Goal: Task Accomplishment & Management: Complete application form

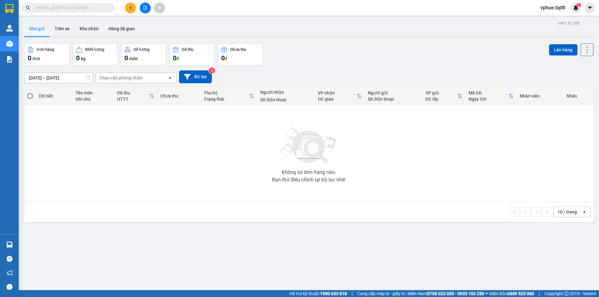
click at [130, 9] on icon "plus" at bounding box center [131, 8] width 4 height 4
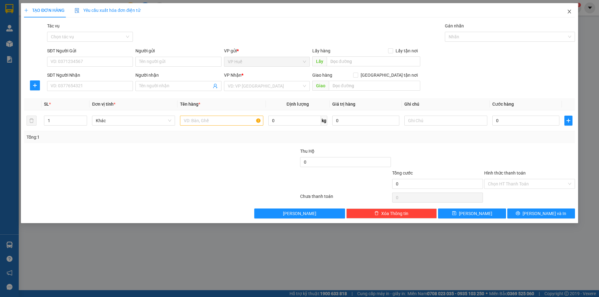
click at [572, 12] on span "Close" at bounding box center [569, 11] width 17 height 17
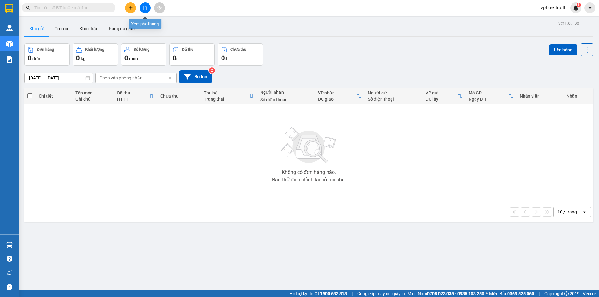
click at [146, 9] on icon "file-add" at bounding box center [145, 8] width 4 height 4
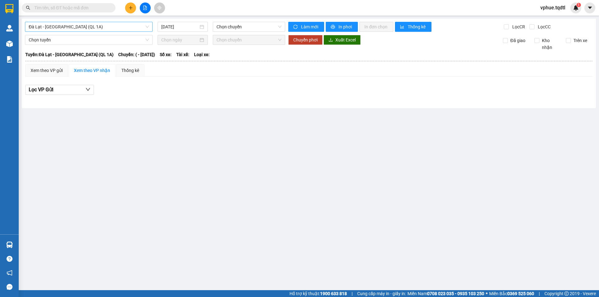
click at [86, 27] on span "Đà Lạt - [GEOGRAPHIC_DATA] (QL 1A)" at bounding box center [89, 26] width 120 height 9
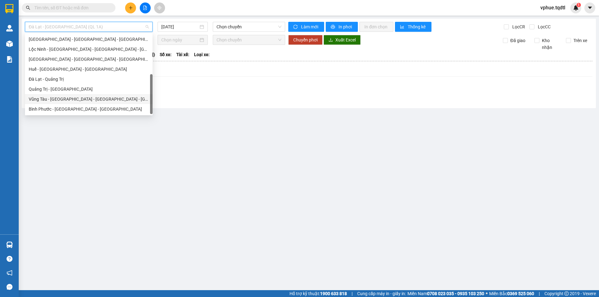
scroll to position [47, 0]
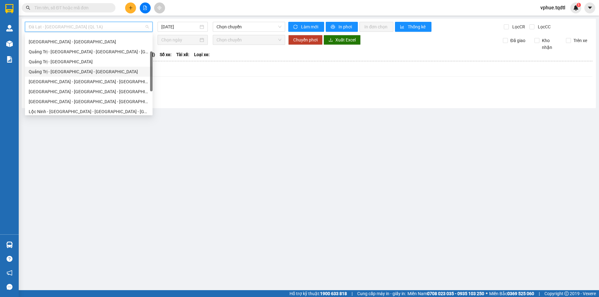
click at [133, 70] on div "Quảng Trị - [GEOGRAPHIC_DATA] - [GEOGRAPHIC_DATA]" at bounding box center [89, 71] width 120 height 7
type input "[DATE]"
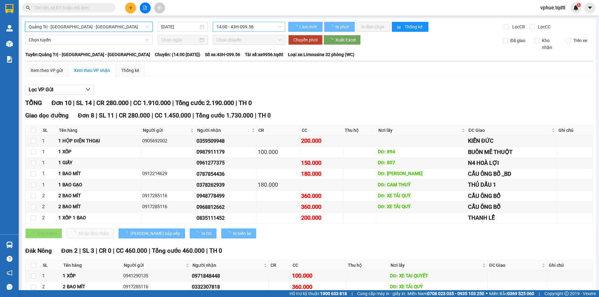
click at [250, 28] on span "14:00 - 43H-099.56" at bounding box center [249, 26] width 65 height 9
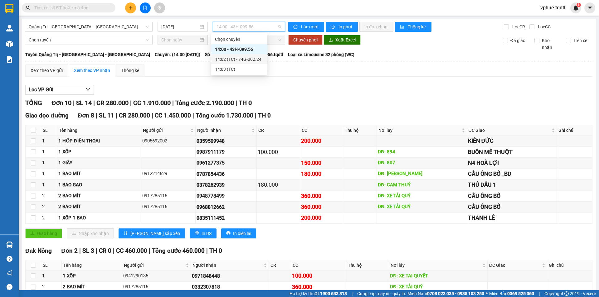
click at [247, 60] on div "14:02 (TC) - 74G-002.24" at bounding box center [239, 59] width 49 height 7
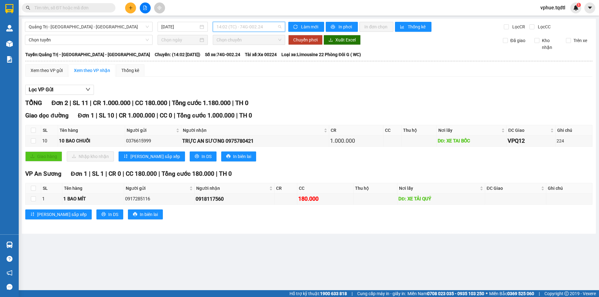
click at [247, 29] on span "14:02 (TC) - 74G-002.24" at bounding box center [249, 26] width 65 height 9
click at [237, 52] on div "14:00 - 43H-099.56" at bounding box center [241, 49] width 49 height 7
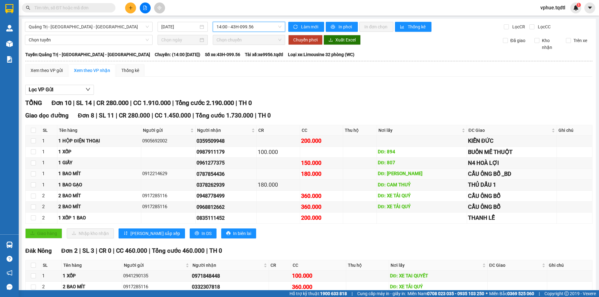
scroll to position [35, 0]
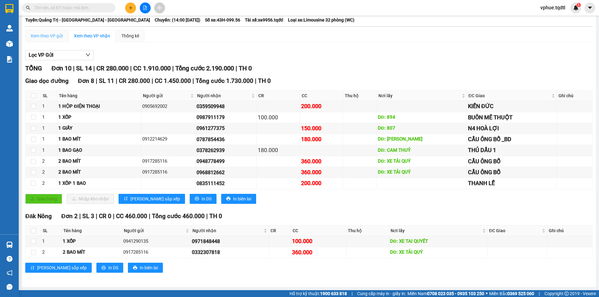
click at [47, 40] on div "Xem theo VP gửi" at bounding box center [46, 36] width 43 height 12
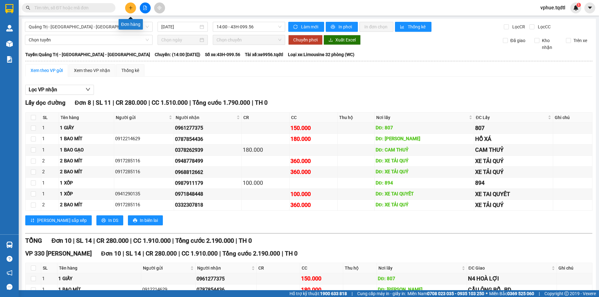
click at [132, 11] on button at bounding box center [130, 7] width 11 height 11
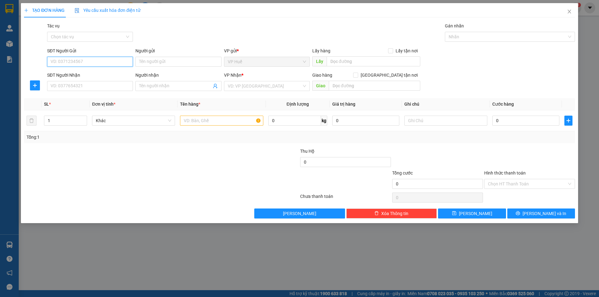
click at [105, 66] on input "SĐT Người Gửi" at bounding box center [90, 62] width 86 height 10
type input "0326117997"
click at [75, 74] on div "0326117997" at bounding box center [90, 74] width 78 height 7
type input "vp huế"
type input "0702660760"
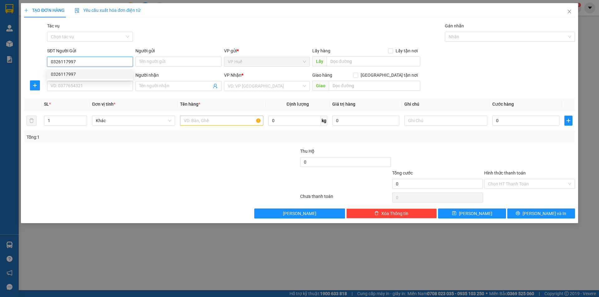
type input "Minh Khuê"
type input "150.000"
type input "0326117997"
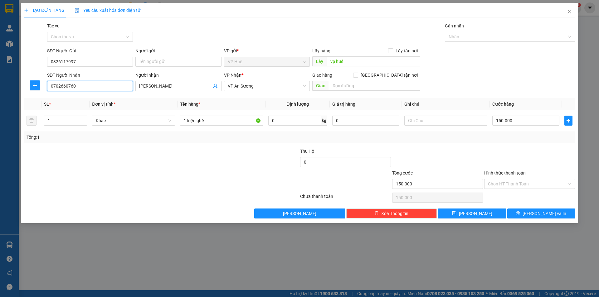
click at [102, 89] on input "0702660760" at bounding box center [90, 86] width 86 height 10
type input "0977731013"
click at [188, 88] on input "Minh Khuê" at bounding box center [175, 86] width 72 height 7
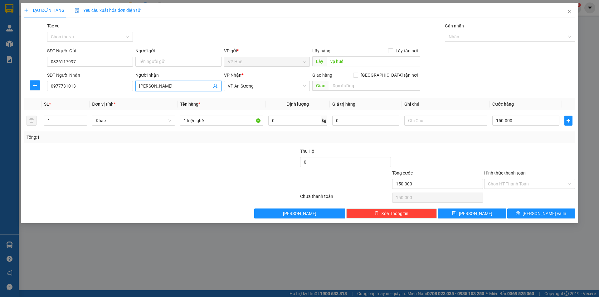
click at [188, 88] on input "Minh Khuê" at bounding box center [175, 86] width 72 height 7
type input "Chị Dịu"
click at [382, 64] on input "vp huế" at bounding box center [374, 61] width 94 height 10
type input "VP HUẾ"
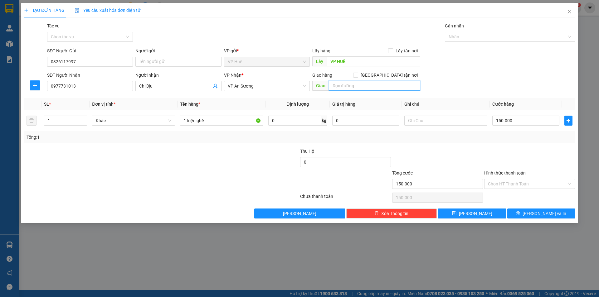
click at [362, 87] on input "text" at bounding box center [374, 86] width 91 height 10
type input "CHỢ ĐỨC LIỄU SAO BỌNG"
click at [219, 115] on div "1 kiện ghế" at bounding box center [221, 121] width 83 height 12
click at [217, 118] on input "1 kiện ghế" at bounding box center [221, 121] width 83 height 10
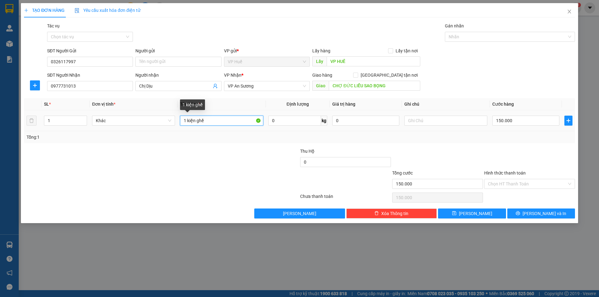
click at [217, 118] on input "1 kiện ghế" at bounding box center [221, 121] width 83 height 10
click at [476, 148] on div at bounding box center [438, 159] width 92 height 22
click at [235, 121] on input "1 XỐP" at bounding box center [221, 121] width 83 height 10
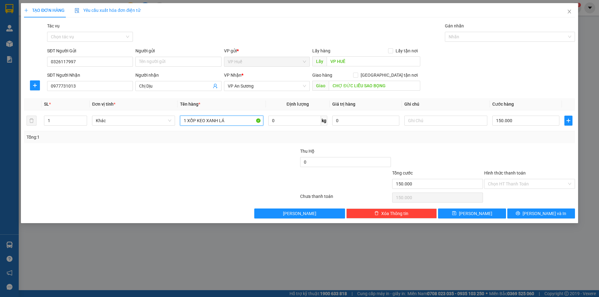
type input "1 XỐP KEO XANH LÁ"
click at [258, 164] on div at bounding box center [254, 159] width 92 height 22
click at [553, 216] on span "[PERSON_NAME] và In" at bounding box center [545, 213] width 44 height 7
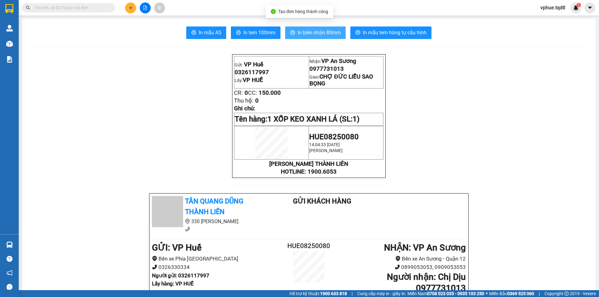
click at [316, 33] on span "In biên nhận 80mm" at bounding box center [319, 33] width 43 height 8
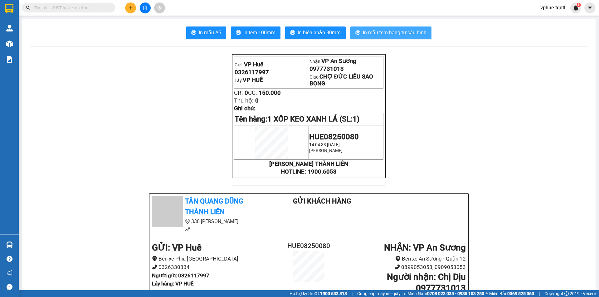
click at [375, 32] on span "In mẫu tem hàng tự cấu hình" at bounding box center [395, 33] width 64 height 8
click at [149, 3] on div at bounding box center [145, 7] width 47 height 11
click at [149, 5] on button at bounding box center [145, 7] width 11 height 11
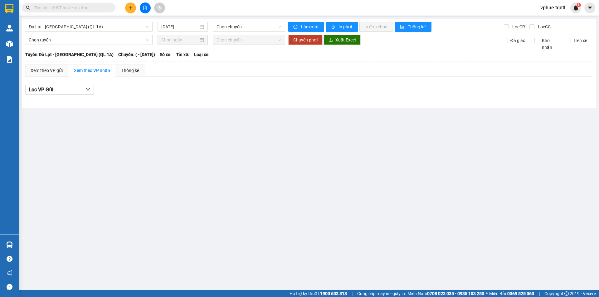
click at [146, 9] on icon "file-add" at bounding box center [145, 8] width 4 height 4
click at [142, 11] on button at bounding box center [145, 7] width 11 height 11
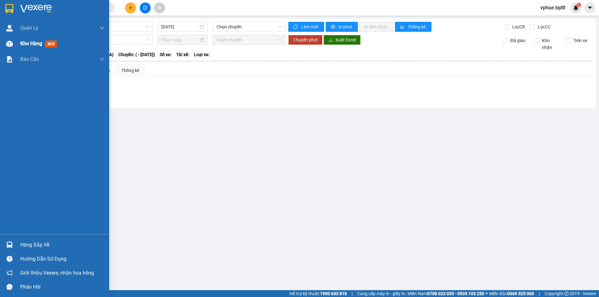
click at [11, 47] on div at bounding box center [9, 43] width 11 height 11
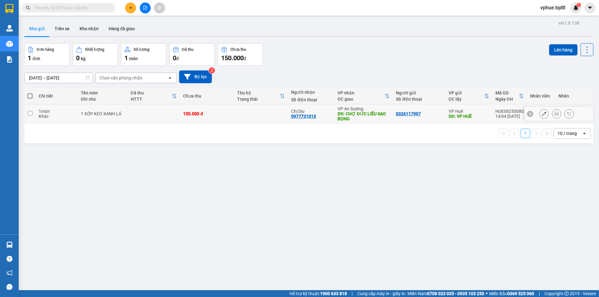
click at [372, 120] on div "DĐ: CHỢ ĐỨC LIỄU SAO BỌNG" at bounding box center [364, 116] width 52 height 10
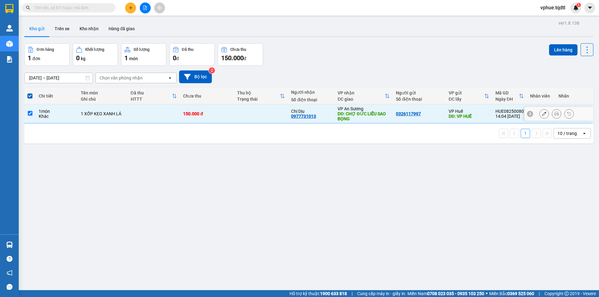
click at [90, 113] on div "1 XỐP KEO XANH LÁ" at bounding box center [102, 113] width 43 height 5
checkbox input "false"
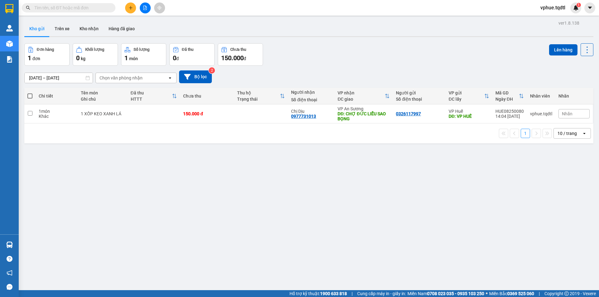
click at [144, 7] on icon "file-add" at bounding box center [145, 8] width 4 height 4
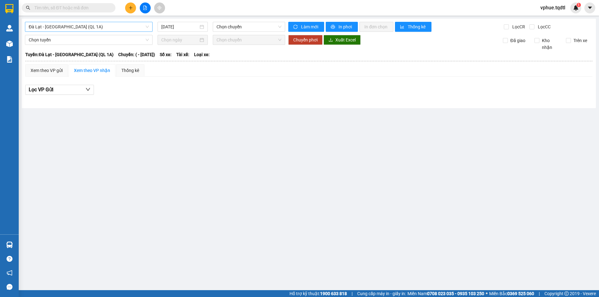
click at [101, 26] on span "Đà Lạt - [GEOGRAPHIC_DATA] (QL 1A)" at bounding box center [89, 26] width 120 height 9
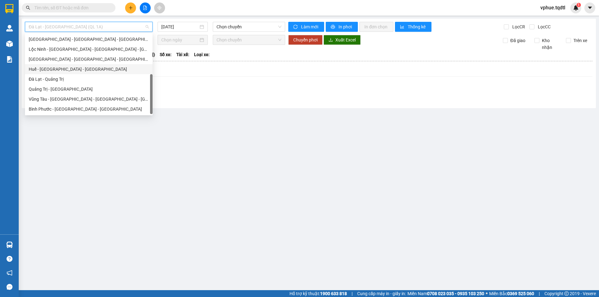
scroll to position [16, 0]
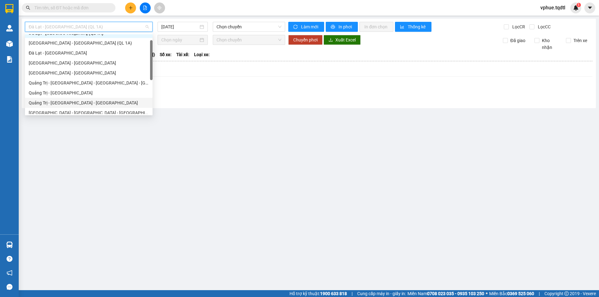
click at [103, 104] on div "Quảng Trị - [GEOGRAPHIC_DATA] - [GEOGRAPHIC_DATA]" at bounding box center [89, 103] width 120 height 7
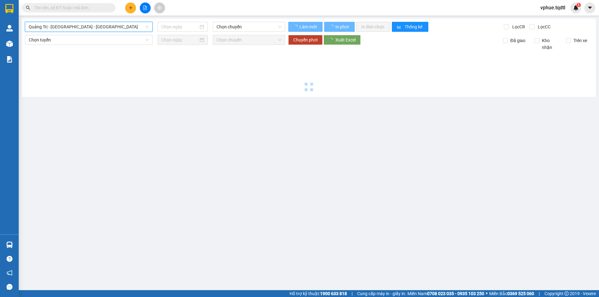
type input "[DATE]"
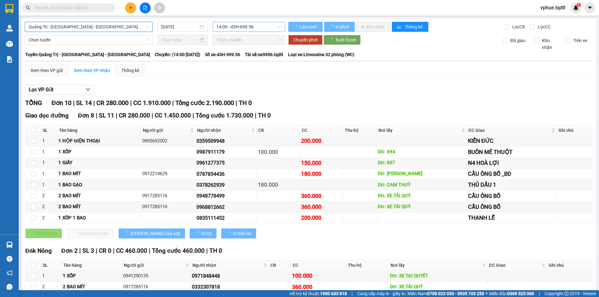
click at [232, 29] on span "14:00 - 43H-099.56" at bounding box center [249, 26] width 65 height 9
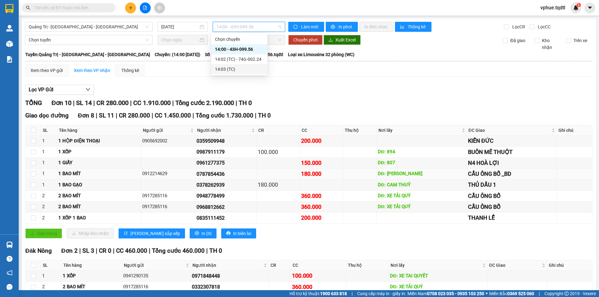
click at [216, 178] on div "0787854436" at bounding box center [226, 174] width 59 height 8
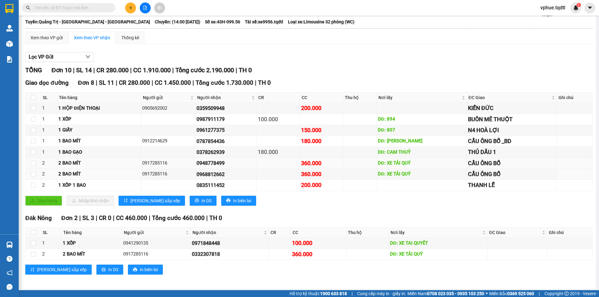
scroll to position [35, 0]
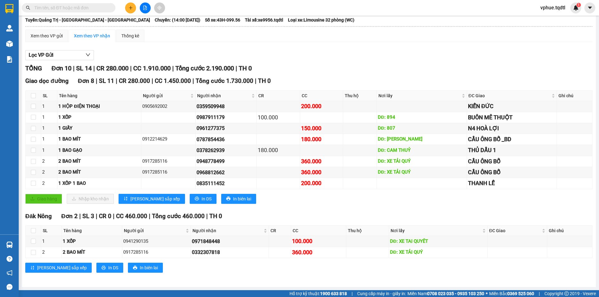
click at [49, 32] on div "Xem theo VP gửi" at bounding box center [46, 36] width 43 height 12
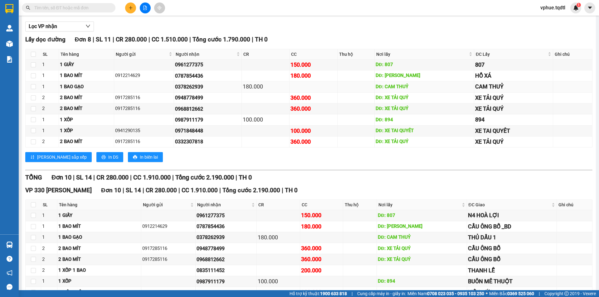
scroll to position [63, 0]
click at [75, 64] on div "1 GIẤY" at bounding box center [86, 64] width 53 height 7
click at [74, 76] on div "1 BAO MÍT" at bounding box center [86, 75] width 53 height 7
click at [74, 86] on div "1 BAO GẠO" at bounding box center [86, 87] width 53 height 7
click at [74, 98] on div "2 BAO MÍT" at bounding box center [86, 98] width 53 height 7
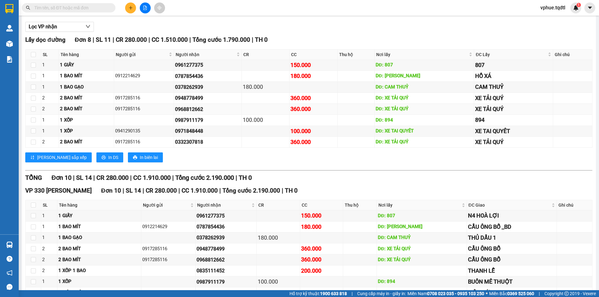
click at [74, 112] on div "2 BAO MÍT" at bounding box center [86, 108] width 53 height 7
click at [71, 143] on div "2 BAO MÍT" at bounding box center [86, 142] width 53 height 7
click at [81, 116] on td "1 XỐP" at bounding box center [86, 120] width 55 height 11
click at [79, 131] on div "1 XỐP" at bounding box center [86, 131] width 53 height 7
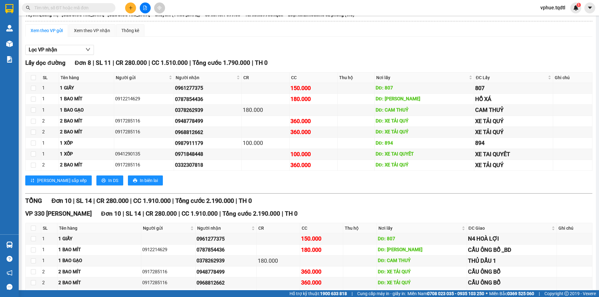
scroll to position [0, 0]
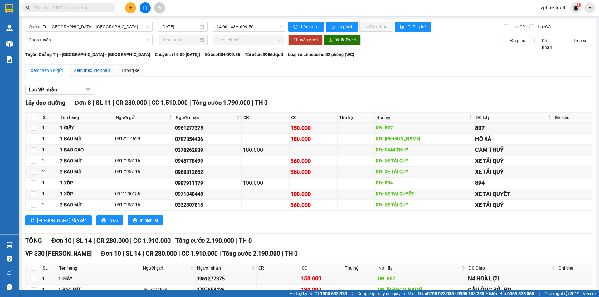
click at [93, 72] on div "Xem theo VP nhận" at bounding box center [92, 70] width 36 height 7
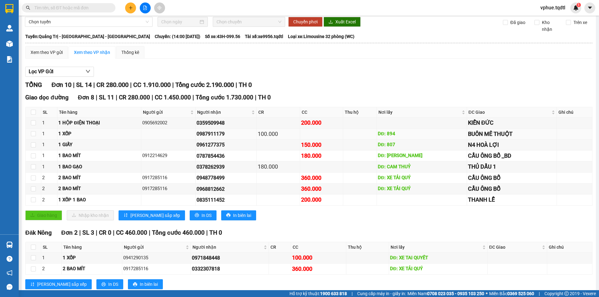
scroll to position [35, 0]
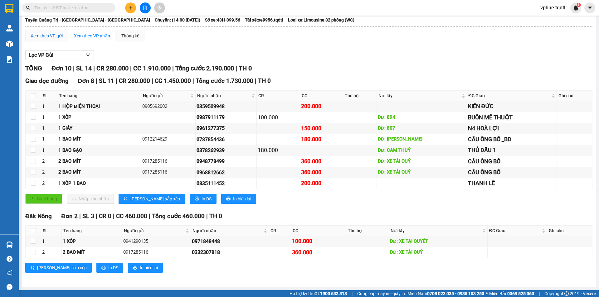
click at [48, 36] on div "Xem theo VP gửi" at bounding box center [47, 35] width 32 height 7
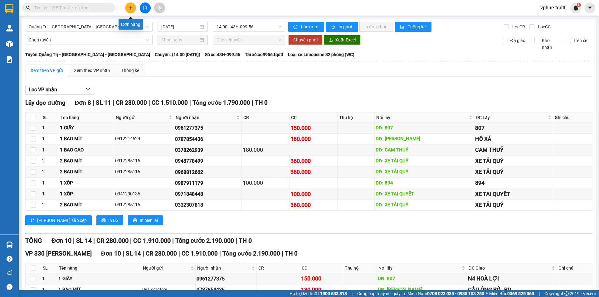
click at [136, 7] on div at bounding box center [145, 7] width 47 height 11
click at [134, 7] on button at bounding box center [130, 7] width 11 height 11
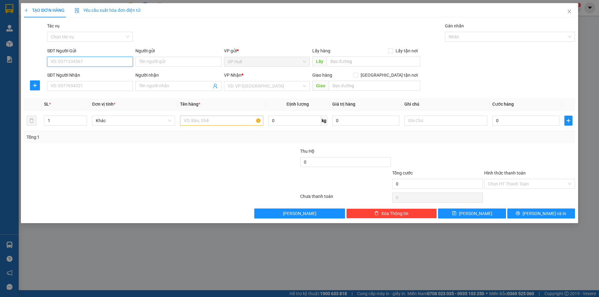
click at [95, 64] on input "SĐT Người Gửi" at bounding box center [90, 62] width 86 height 10
type input "0982209444"
click at [87, 93] on div "SĐT Người Nhận VD: 0377654321" at bounding box center [90, 83] width 86 height 22
click at [93, 90] on input "SĐT Người Nhận" at bounding box center [90, 86] width 86 height 10
type input "0989209444"
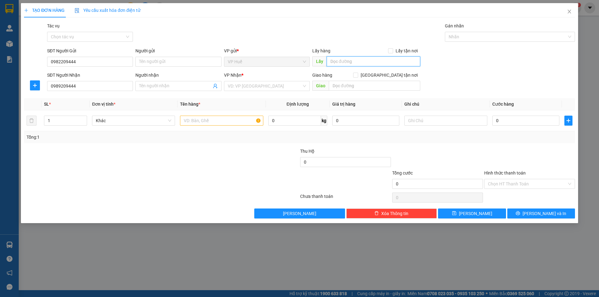
click at [379, 61] on input "text" at bounding box center [374, 61] width 94 height 10
type input "VP HUẾ"
click at [372, 90] on input "text" at bounding box center [374, 86] width 91 height 10
type input "Cầu Ông Bố"
drag, startPoint x: 267, startPoint y: 83, endPoint x: 213, endPoint y: 84, distance: 54.6
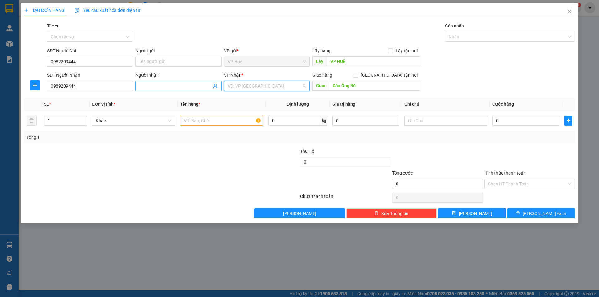
click at [263, 85] on input "search" at bounding box center [265, 85] width 74 height 9
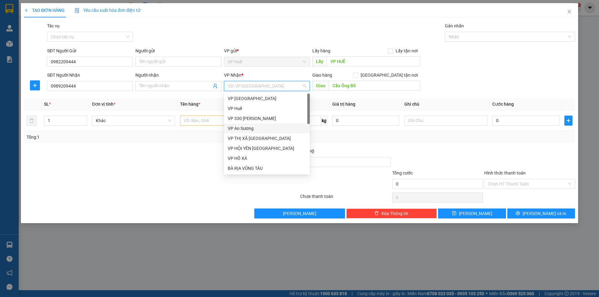
click at [252, 128] on div "VP An Sương" at bounding box center [267, 128] width 78 height 7
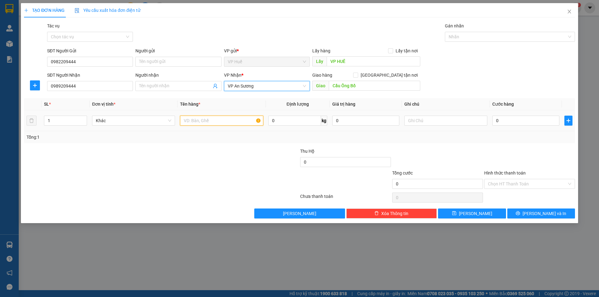
click at [218, 117] on input "text" at bounding box center [221, 121] width 83 height 10
type input "1 TẬP GIẤY TO, 1 CÂY DÀI TRẮNG, 2 XỐP TO, 1 XỐP NHỎ"
click at [515, 119] on input "0" at bounding box center [525, 121] width 67 height 10
type input "8"
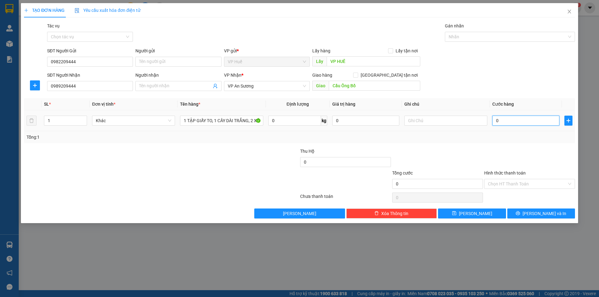
type input "8"
type input "85"
type input "850"
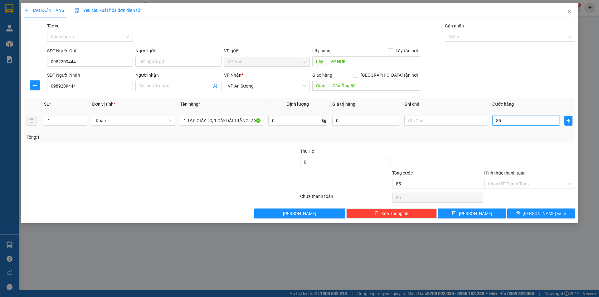
type input "850"
type input "8.501"
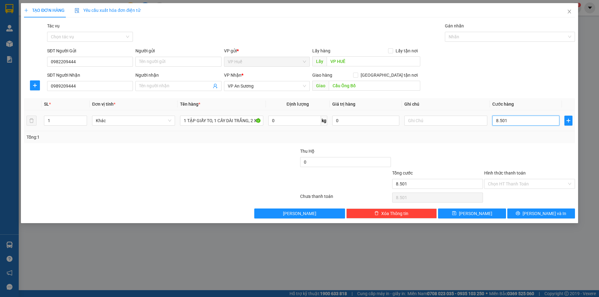
type input "850"
type input "8.500"
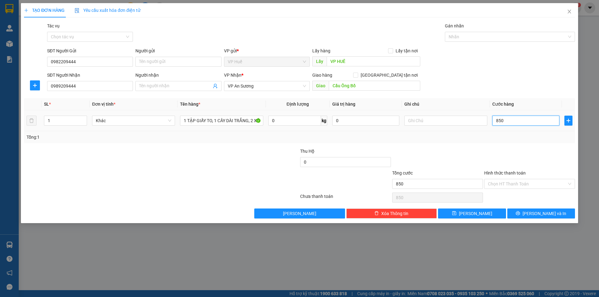
type input "8.500"
type input "85.000"
type input "850.000"
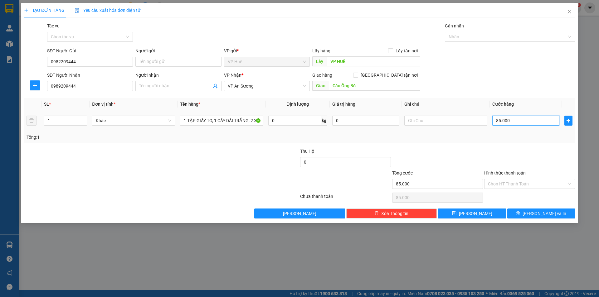
type input "850.000"
click at [72, 121] on input "1" at bounding box center [65, 120] width 42 height 9
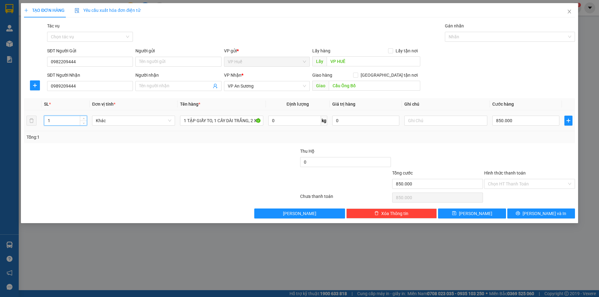
click at [72, 121] on input "1" at bounding box center [65, 120] width 42 height 9
type input "5"
click at [92, 134] on div "Tổng: 5" at bounding box center [129, 137] width 205 height 7
click at [501, 143] on div "Tổng: 5" at bounding box center [299, 137] width 551 height 12
click at [501, 140] on div "Tổng: 5" at bounding box center [300, 137] width 546 height 7
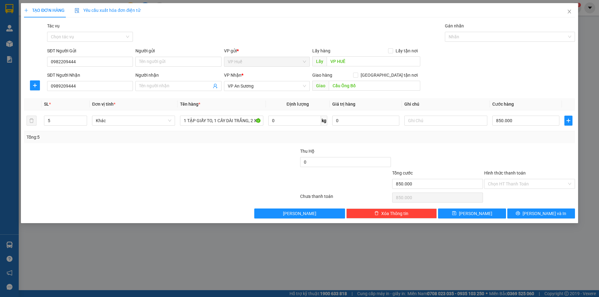
click at [440, 80] on div "SĐT Người Nhận 0989209444 Người nhận Tên người nhận VP Nhận * VP An Sương Giao …" at bounding box center [311, 83] width 530 height 22
click at [503, 185] on input "Hình thức thanh toán" at bounding box center [527, 183] width 79 height 9
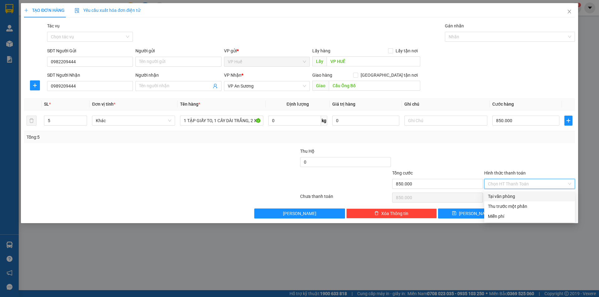
click at [496, 194] on div "Tại văn phòng" at bounding box center [529, 196] width 83 height 7
type input "0"
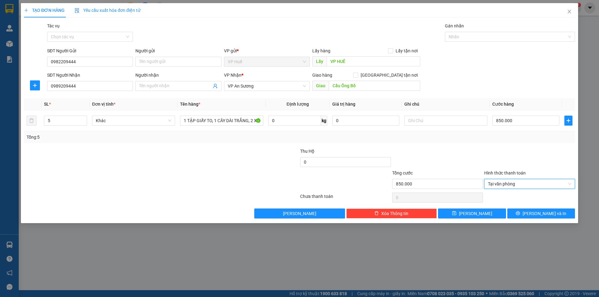
click at [408, 163] on div at bounding box center [438, 159] width 92 height 22
click at [520, 213] on icon "printer" at bounding box center [518, 214] width 4 height 4
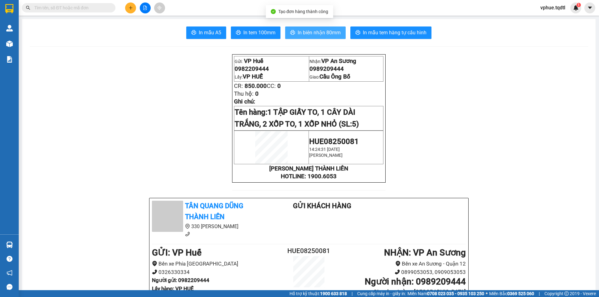
click at [293, 29] on button "In biên nhận 80mm" at bounding box center [315, 33] width 61 height 12
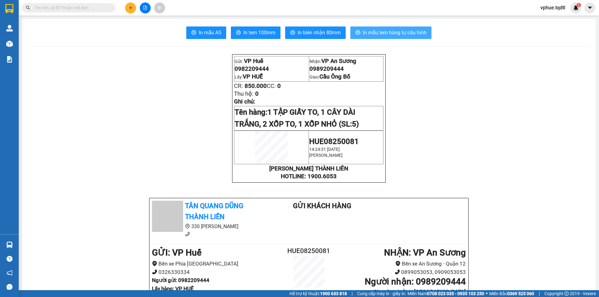
click at [370, 35] on span "In mẫu tem hàng tự cấu hình" at bounding box center [395, 33] width 64 height 8
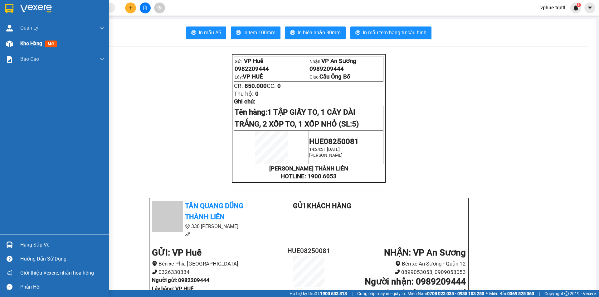
click at [29, 46] on span "Kho hàng" at bounding box center [31, 44] width 22 height 6
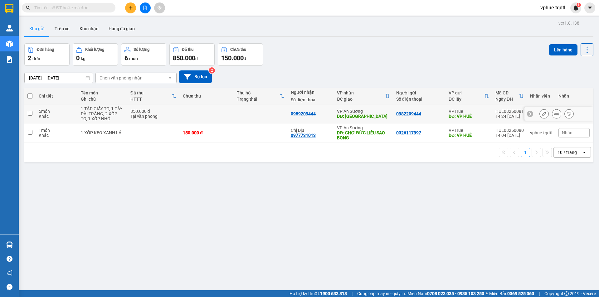
click at [541, 109] on div at bounding box center [544, 113] width 9 height 9
click at [542, 113] on icon at bounding box center [544, 114] width 4 height 4
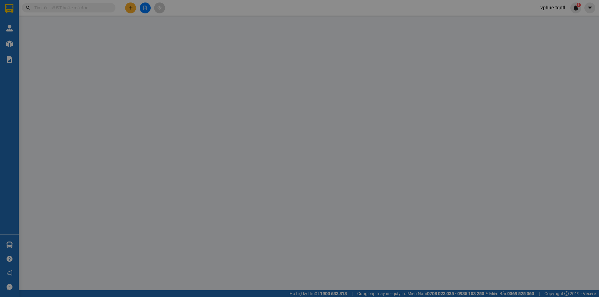
type input "0982209444"
type input "VP HUẾ"
type input "0989209444"
type input "Cầu Ông Bố"
type input "850.000"
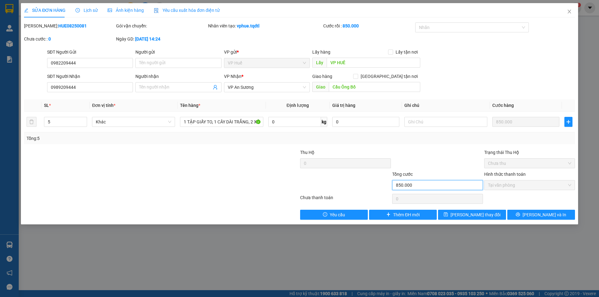
click at [442, 187] on input "850.000" at bounding box center [437, 185] width 91 height 10
drag, startPoint x: 442, startPoint y: 187, endPoint x: 435, endPoint y: 188, distance: 6.2
click at [438, 187] on input "850.000" at bounding box center [437, 185] width 91 height 10
click at [435, 187] on input "850.000" at bounding box center [437, 185] width 91 height 10
click at [433, 187] on input "850.000" at bounding box center [437, 185] width 91 height 10
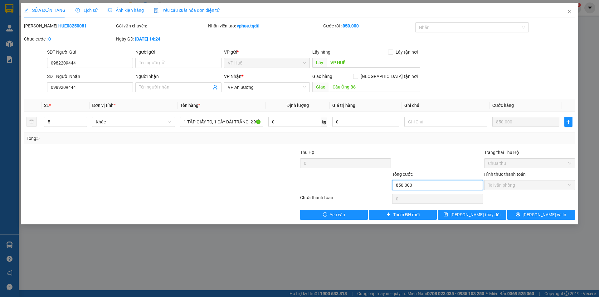
click at [433, 187] on input "850.000" at bounding box center [437, 185] width 91 height 10
click at [282, 145] on div "Total Paid Fee 850.000 Total UnPaid Fee 0 Cash Collection Total Fee Mã ĐH: HUE0…" at bounding box center [299, 121] width 551 height 198
click at [227, 192] on div at bounding box center [254, 182] width 92 height 22
click at [569, 13] on icon "close" at bounding box center [569, 11] width 5 height 5
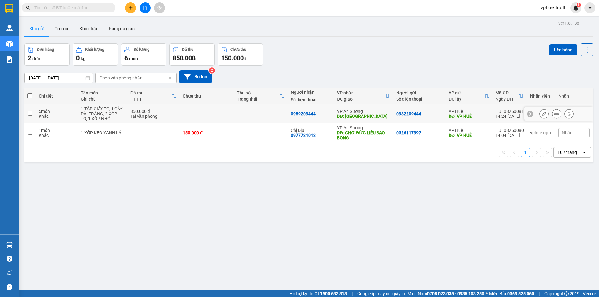
click at [540, 116] on button at bounding box center [544, 114] width 9 height 11
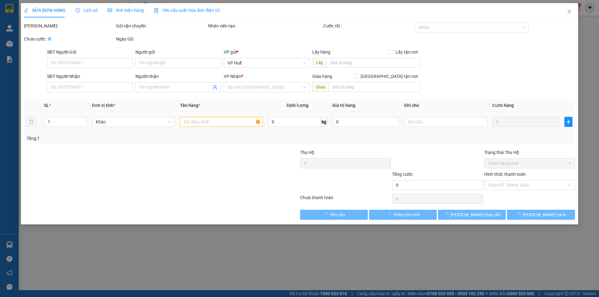
type input "0982209444"
type input "VP HUẾ"
type input "0989209444"
type input "Cầu Ông Bố"
type input "850.000"
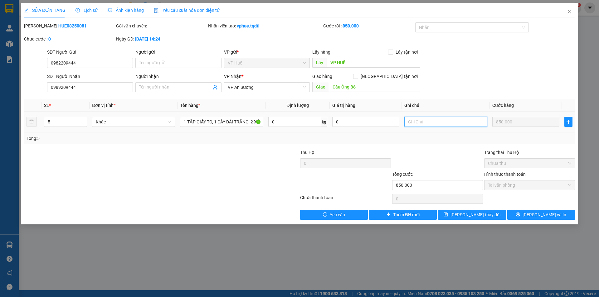
click at [432, 125] on input "text" at bounding box center [445, 122] width 83 height 10
click at [567, 15] on span "Close" at bounding box center [569, 11] width 17 height 17
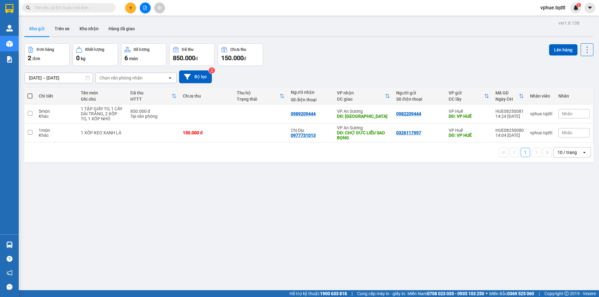
click at [236, 204] on div "ver 1.8.138 Kho gửi Trên xe Kho nhận Hàng đã giao Đơn hàng 2 đơn Khối lượng 0 k…" at bounding box center [309, 167] width 574 height 297
drag, startPoint x: 55, startPoint y: 190, endPoint x: 80, endPoint y: 180, distance: 26.7
click at [56, 190] on div "ver 1.8.138 Kho gửi Trên xe Kho nhận Hàng đã giao Đơn hàng 2 đơn Khối lượng 0 k…" at bounding box center [309, 167] width 574 height 297
click at [234, 193] on div "ver 1.8.138 Kho gửi Trên xe Kho nhận Hàng đã giao Đơn hàng 2 đơn Khối lượng 0 k…" at bounding box center [309, 167] width 574 height 297
drag, startPoint x: 81, startPoint y: 105, endPoint x: 111, endPoint y: 120, distance: 33.8
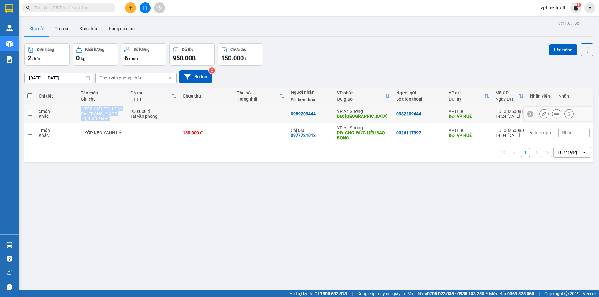
click at [111, 120] on td "1 TẬP GIẤY TO, 1 CÂY DÀI TRẮNG, 2 XỐP TO, 1 XỐP NHỎ" at bounding box center [103, 114] width 50 height 19
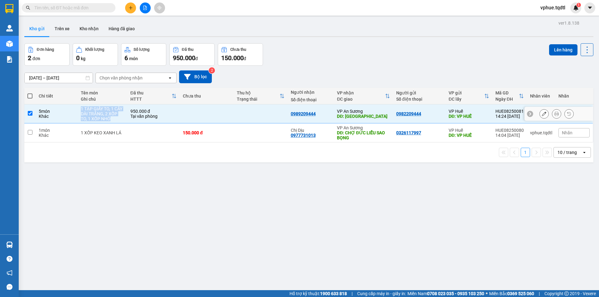
copy div "1 TẬP GIẤY TO, 1 CÂY DÀI TRẮNG, 2 XỐP TO, 1 XỐP NHỎ"
drag, startPoint x: 284, startPoint y: 114, endPoint x: 315, endPoint y: 113, distance: 31.2
click at [315, 113] on tr "5 món Khác 1 TẬP GIẤY TO, 1 CÂY DÀI TRẮNG, 2 XỐP TO, 1 XỐP NHỎ 950.000 đ Tại vă…" at bounding box center [308, 114] width 569 height 19
checkbox input "false"
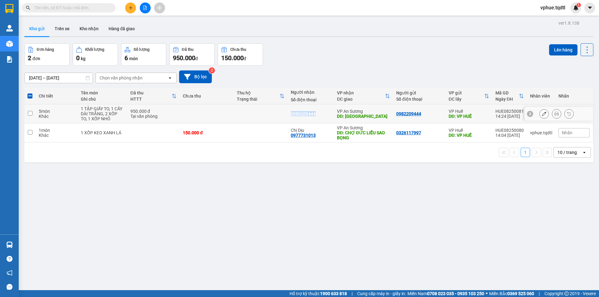
copy div "0989209444"
click at [215, 164] on div "ver 1.8.138 Kho gửi Trên xe Kho nhận Hàng đã giao Đơn hàng 2 đơn Khối lượng 0 k…" at bounding box center [309, 167] width 574 height 297
drag, startPoint x: 289, startPoint y: 134, endPoint x: 314, endPoint y: 136, distance: 25.4
click at [314, 136] on td "Chị Dịu 0977731013" at bounding box center [311, 133] width 46 height 19
copy div "0977731013"
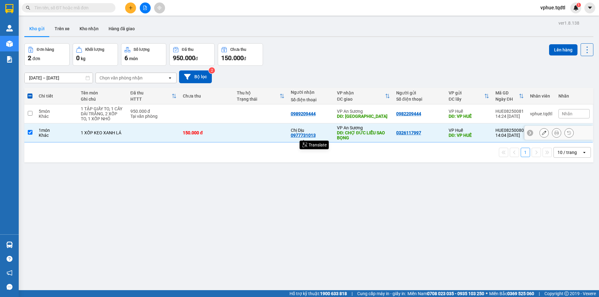
drag, startPoint x: 207, startPoint y: 135, endPoint x: 239, endPoint y: 122, distance: 34.4
click at [208, 135] on td "150.000 đ" at bounding box center [207, 133] width 54 height 19
checkbox input "false"
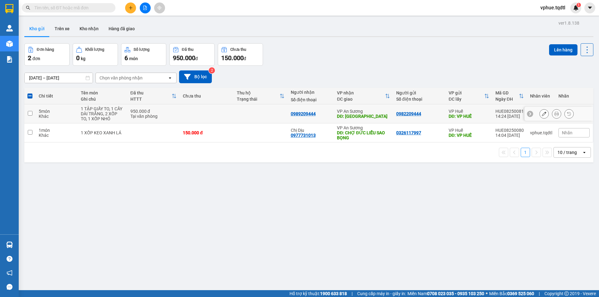
click at [259, 117] on td at bounding box center [261, 114] width 54 height 19
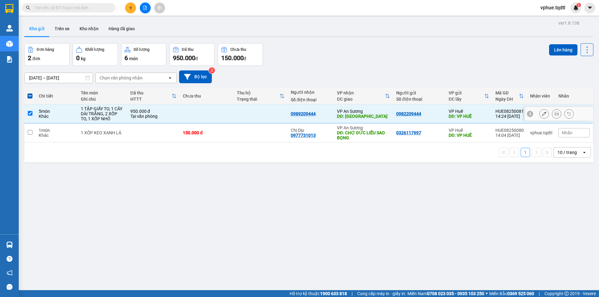
click at [341, 108] on td "VP An Sương DĐ: Cầu Ông Bố" at bounding box center [363, 114] width 59 height 19
checkbox input "false"
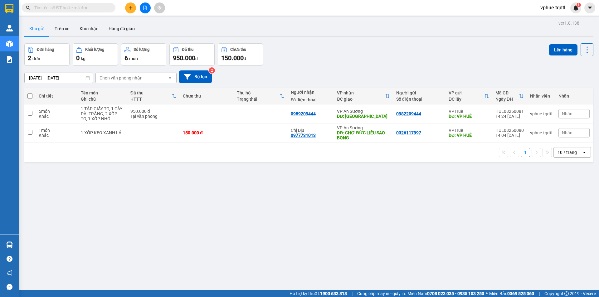
click at [349, 51] on div "Đơn hàng 2 đơn Khối lượng 0 kg Số lượng 6 món Đã thu 950.000 đ Chưa thu 150.000…" at bounding box center [308, 54] width 569 height 22
click at [134, 8] on button at bounding box center [130, 7] width 11 height 11
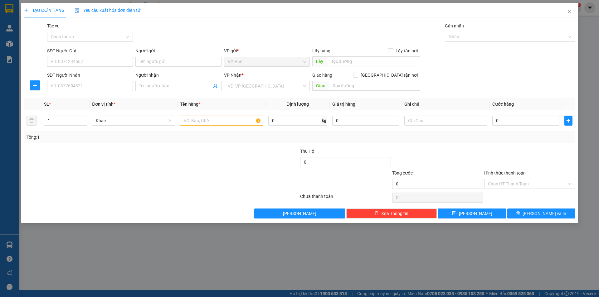
click at [348, 80] on div "Giao hàng [GEOGRAPHIC_DATA] tận nơi" at bounding box center [366, 76] width 108 height 9
click at [348, 83] on input "text" at bounding box center [374, 86] width 91 height 10
type input "NGÃ 3 DUY HÒA"
click at [342, 59] on input "text" at bounding box center [374, 61] width 94 height 10
type input "VP HUẾ"
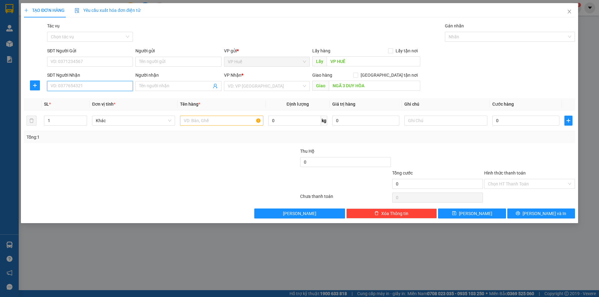
click at [119, 84] on input "SĐT Người Nhận" at bounding box center [90, 86] width 86 height 10
type input "0"
click at [99, 65] on input "SĐT Người Gửi" at bounding box center [90, 62] width 86 height 10
type input "0915088300"
click at [59, 75] on div "0915088300 - [GEOGRAPHIC_DATA]" at bounding box center [90, 74] width 78 height 7
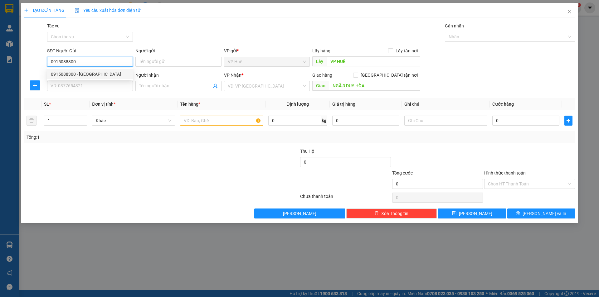
type input "[PERSON_NAME]"
type input "VP HUẾ"
type input "100.000"
type input "0915088300"
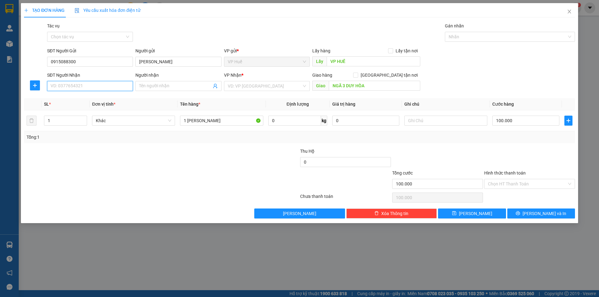
click at [70, 84] on input "SĐT Người Nhận" at bounding box center [90, 86] width 86 height 10
click at [74, 82] on input "SĐT Người Nhận" at bounding box center [90, 86] width 86 height 10
click at [82, 98] on div "0905482468" at bounding box center [90, 98] width 78 height 7
type input "0905482468"
type input "NGÃ BA DUY HÒA, BUÔN MÊ THUỘT"
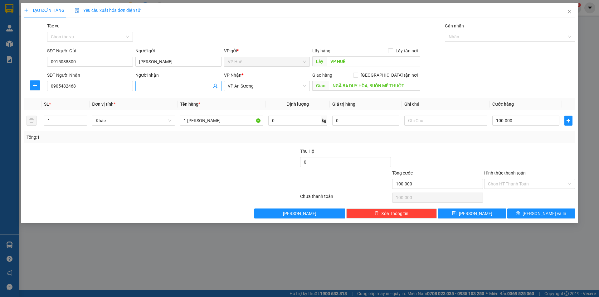
click at [145, 86] on input "Người nhận" at bounding box center [175, 86] width 72 height 7
click at [234, 120] on input "1 [PERSON_NAME]" at bounding box center [221, 121] width 83 height 10
type input "1 [PERSON_NAME]"
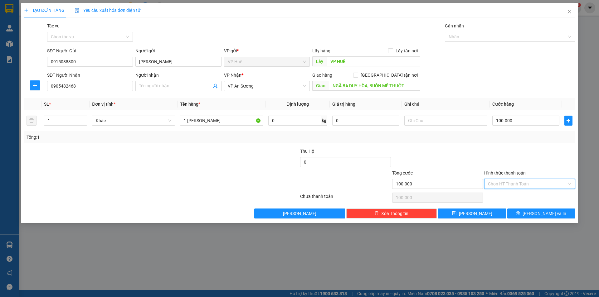
click at [519, 188] on input "Hình thức thanh toán" at bounding box center [527, 183] width 79 height 9
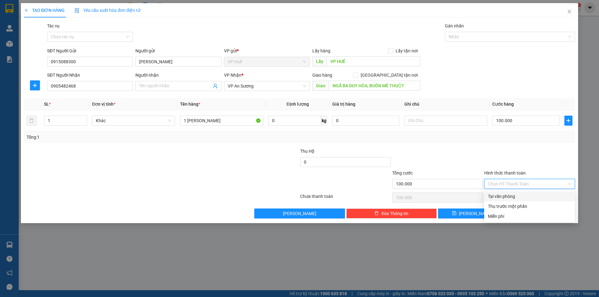
click at [512, 194] on div "Tại văn phòng" at bounding box center [529, 196] width 83 height 7
type input "0"
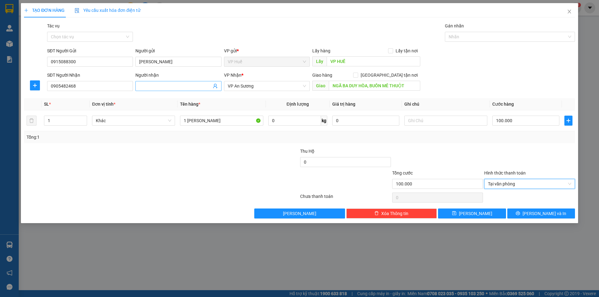
click at [172, 83] on input "Người nhận" at bounding box center [175, 86] width 72 height 7
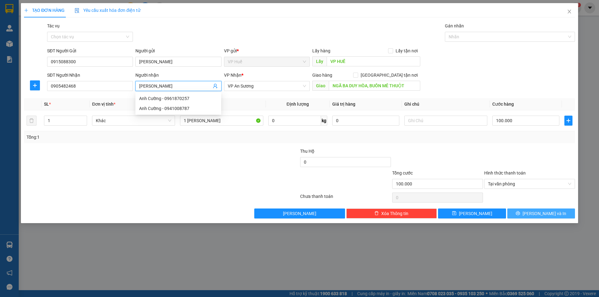
type input "[PERSON_NAME]"
click at [543, 214] on span "[PERSON_NAME] và In" at bounding box center [545, 213] width 44 height 7
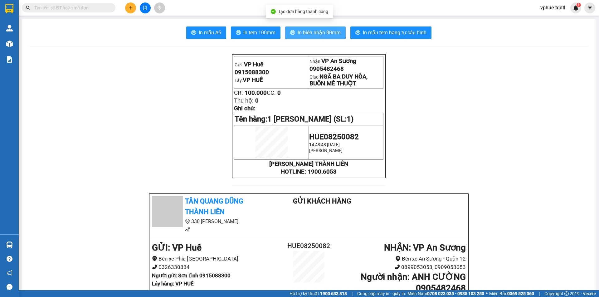
click at [336, 31] on span "In biên nhận 80mm" at bounding box center [319, 33] width 43 height 8
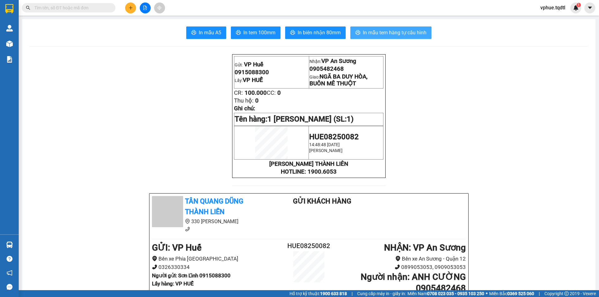
click at [400, 29] on span "In mẫu tem hàng tự cấu hình" at bounding box center [395, 33] width 64 height 8
click at [130, 9] on icon "plus" at bounding box center [131, 8] width 4 height 4
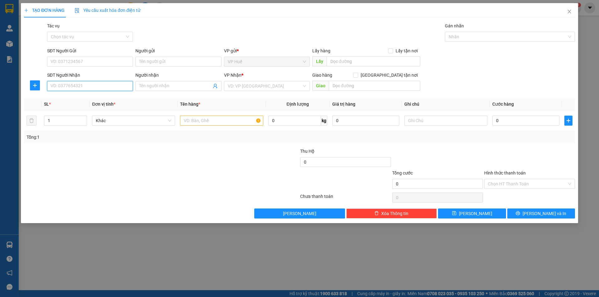
click at [106, 88] on input "SĐT Người Nhận" at bounding box center [90, 86] width 86 height 10
click at [66, 100] on div "0367252289" at bounding box center [90, 98] width 78 height 7
type input "0367252289"
type input "ngã ba tứ quý, lộc an, lâm đồng"
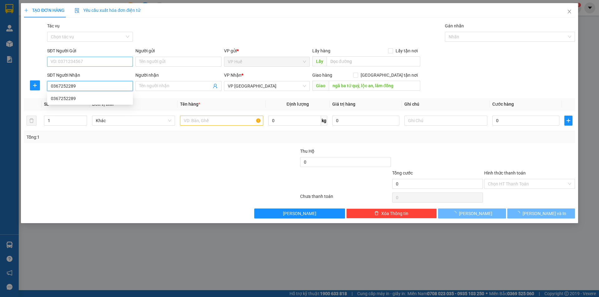
type input "300.000"
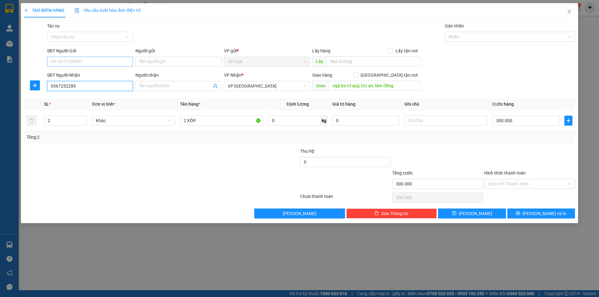
type input "0367252289"
click at [108, 63] on input "SĐT Người Gửi" at bounding box center [90, 62] width 86 height 10
click at [92, 75] on div "0911303079 - [GEOGRAPHIC_DATA]" at bounding box center [90, 74] width 78 height 7
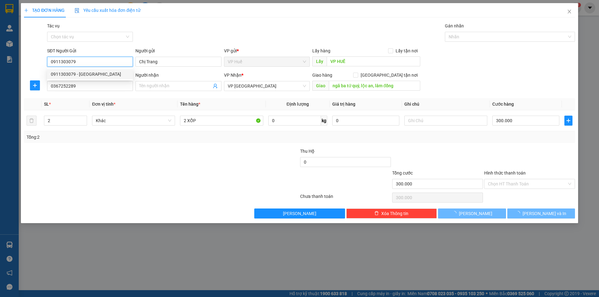
type input "0911303079"
type input "Chị Trang"
type input "VP HUẾ"
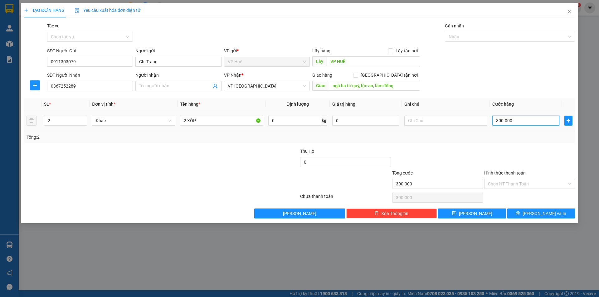
click at [516, 118] on input "300.000" at bounding box center [525, 121] width 67 height 10
click at [200, 118] on input "2 XỐP" at bounding box center [221, 121] width 83 height 10
type input "1 XỐP KEO VÀNG"
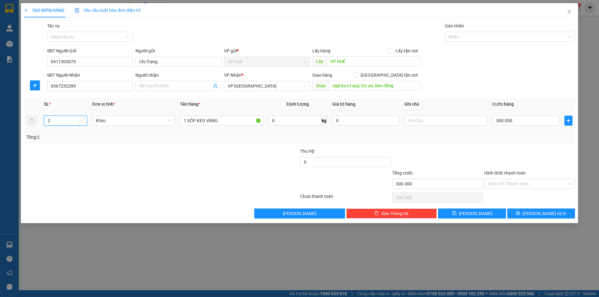
drag, startPoint x: 57, startPoint y: 122, endPoint x: 48, endPoint y: 121, distance: 9.7
click at [48, 121] on input "2" at bounding box center [65, 120] width 42 height 9
type input "1"
click at [516, 120] on input "300.000" at bounding box center [525, 121] width 67 height 10
type input "2"
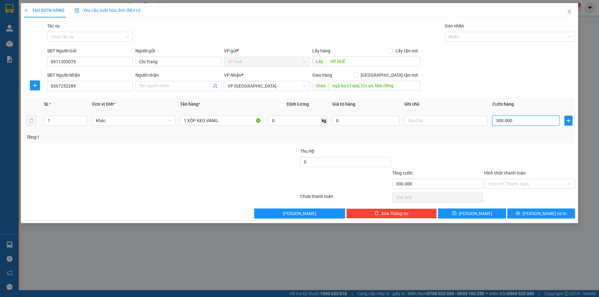
type input "2"
type input "20"
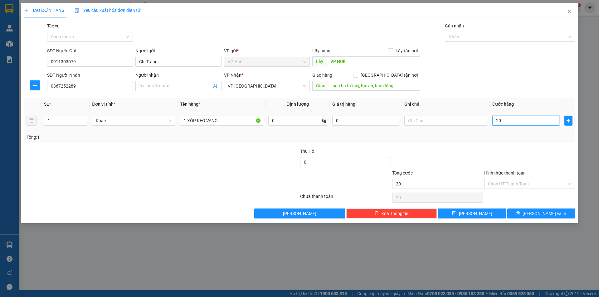
type input "200"
type input "2.000"
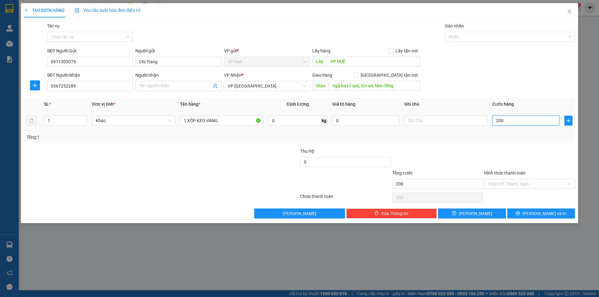
type input "2.000"
type input "20.000"
type input "200.000"
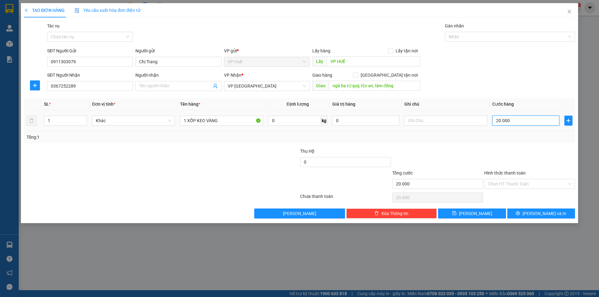
type input "200.000"
click at [493, 153] on div at bounding box center [530, 159] width 92 height 22
click at [541, 211] on span "[PERSON_NAME] và In" at bounding box center [545, 213] width 44 height 7
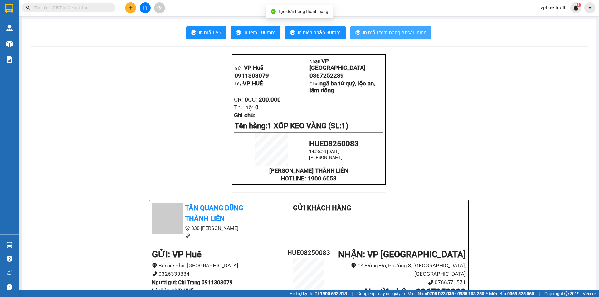
click at [387, 38] on button "In mẫu tem hàng tự cấu hình" at bounding box center [390, 33] width 81 height 12
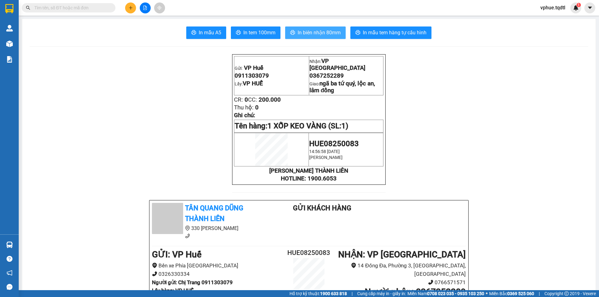
click at [307, 27] on button "In biên nhận 80mm" at bounding box center [315, 33] width 61 height 12
click at [333, 72] on span "0367252289" at bounding box center [327, 75] width 34 height 7
copy span "0367252289"
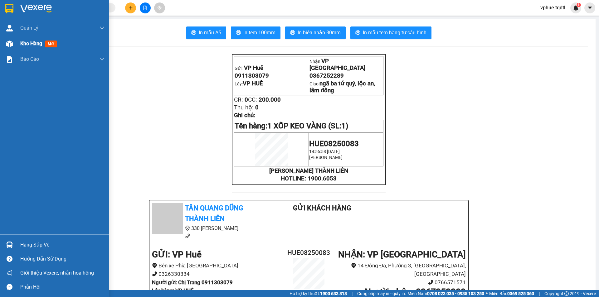
click at [15, 42] on div "Kho hàng mới" at bounding box center [54, 44] width 109 height 16
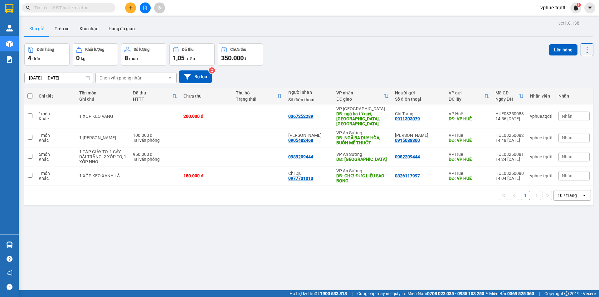
click at [131, 272] on div "ver 1.8.138 Kho gửi Trên xe Kho nhận Hàng đã giao Đơn hàng 4 đơn Khối lượng 0 k…" at bounding box center [309, 167] width 574 height 297
click at [129, 9] on icon "plus" at bounding box center [131, 8] width 4 height 4
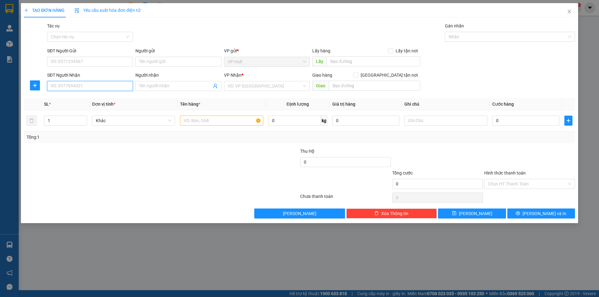
click at [83, 84] on input "SĐT Người Nhận" at bounding box center [90, 86] width 86 height 10
type input "0365734479"
click at [522, 76] on div "SĐT Người Nhận 0365734479 Người nhận Tên người nhận VP Nhận * VD: VP [GEOGRAPHI…" at bounding box center [311, 83] width 530 height 22
click at [184, 83] on input "Người nhận" at bounding box center [175, 86] width 72 height 7
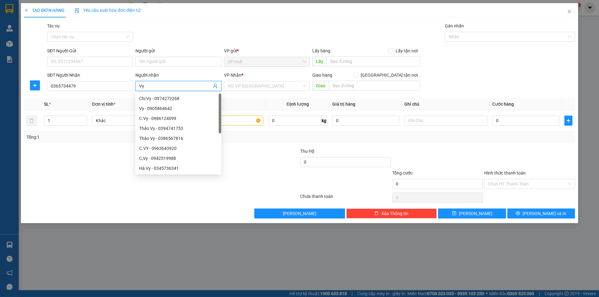
type input "Vy"
click at [356, 55] on div "Lấy hàng Lấy tận nơi" at bounding box center [366, 51] width 108 height 9
click at [353, 66] on input "text" at bounding box center [374, 61] width 94 height 10
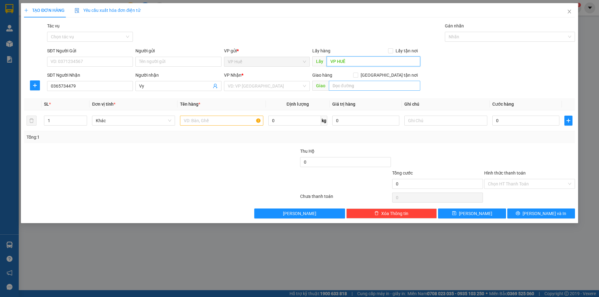
type input "VP HUẾ"
click at [368, 82] on input "text" at bounding box center [374, 86] width 91 height 10
type input "NGÃ [PERSON_NAME]"
click at [276, 85] on input "search" at bounding box center [265, 85] width 74 height 9
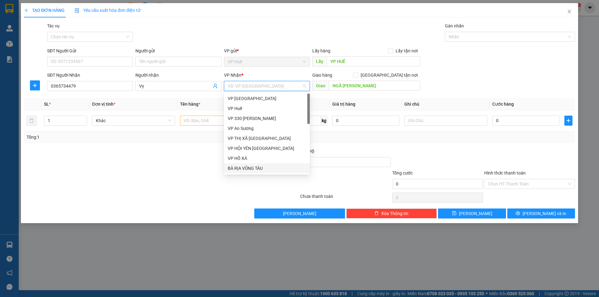
click at [269, 168] on div "BÀ RỊA VŨNG TÀU" at bounding box center [267, 168] width 78 height 7
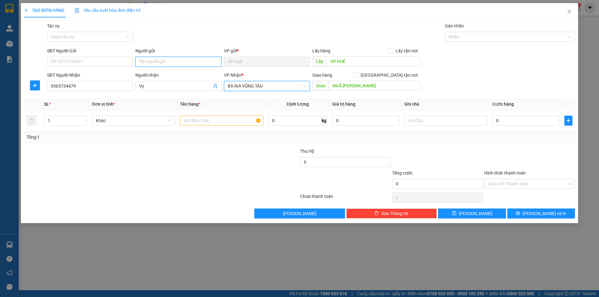
click at [149, 62] on input "Người gửi" at bounding box center [178, 62] width 86 height 10
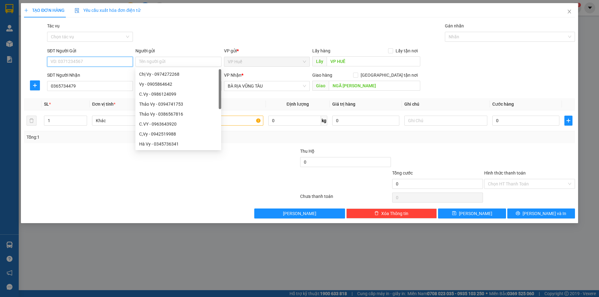
click at [79, 59] on input "SĐT Người Gửi" at bounding box center [90, 62] width 86 height 10
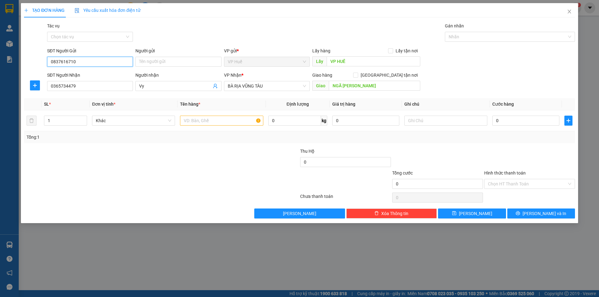
type input "0837616710"
click at [157, 57] on input "Người gửi" at bounding box center [178, 62] width 86 height 10
type input "[PERSON_NAME]"
click at [265, 154] on div at bounding box center [254, 159] width 92 height 22
drag, startPoint x: 219, startPoint y: 120, endPoint x: 222, endPoint y: 122, distance: 4.1
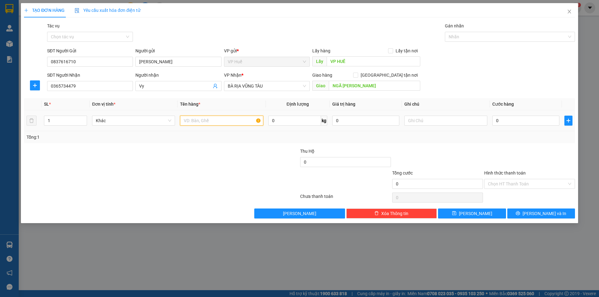
click at [222, 122] on input "text" at bounding box center [221, 121] width 83 height 10
type input "1 XỐP"
click at [529, 121] on input "0" at bounding box center [525, 121] width 67 height 10
type input "1"
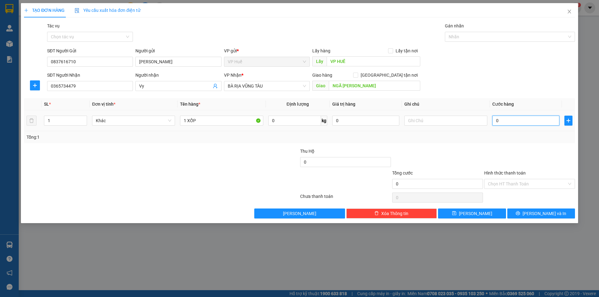
type input "1"
type input "12"
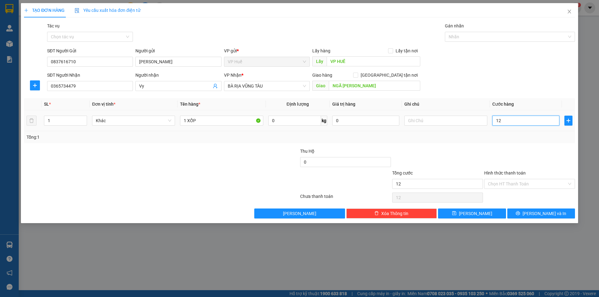
type input "120"
type input "1.200"
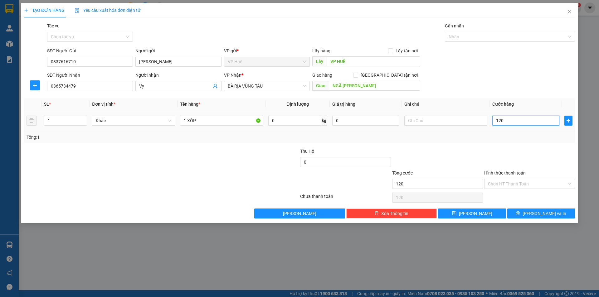
type input "1.200"
type input "12.000"
type input "120.000"
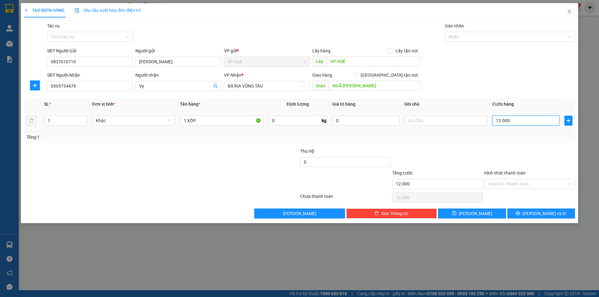
type input "120.000"
click at [541, 216] on span "[PERSON_NAME] và In" at bounding box center [545, 213] width 44 height 7
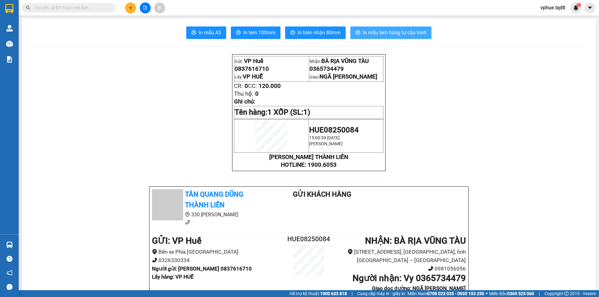
click at [392, 32] on span "In mẫu tem hàng tự cấu hình" at bounding box center [395, 33] width 64 height 8
drag, startPoint x: 125, startPoint y: 9, endPoint x: 136, endPoint y: 9, distance: 11.2
click at [125, 9] on div at bounding box center [145, 7] width 47 height 11
click at [131, 9] on icon "plus" at bounding box center [131, 8] width 4 height 4
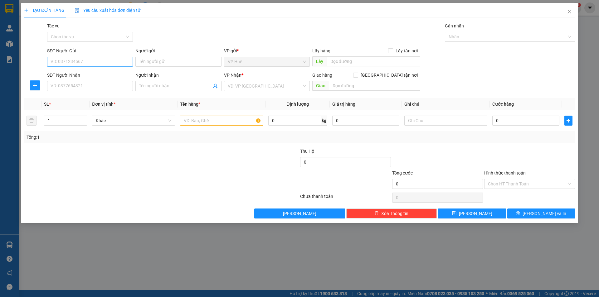
click at [104, 57] on div "SĐT Người Gửi VD: 0371234567" at bounding box center [90, 58] width 86 height 22
click at [103, 60] on input "SĐT Người Gửi" at bounding box center [90, 62] width 86 height 10
click at [74, 83] on input "SĐT Người Nhận" at bounding box center [90, 86] width 86 height 10
type input "0832184739"
click at [361, 64] on input "text" at bounding box center [374, 61] width 94 height 10
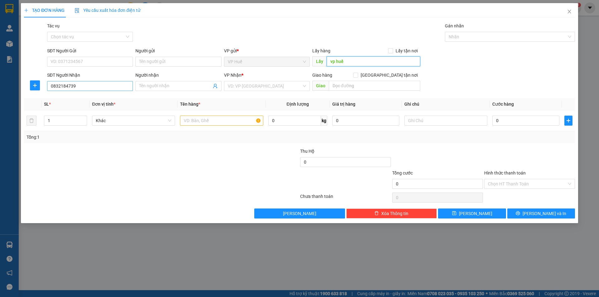
type input "vp huế"
click at [85, 84] on input "0832184739" at bounding box center [90, 86] width 86 height 10
click at [89, 90] on input "0832184739" at bounding box center [90, 86] width 86 height 10
click at [172, 88] on input "Người nhận" at bounding box center [175, 86] width 72 height 7
click at [355, 60] on input "vp huế" at bounding box center [374, 61] width 94 height 10
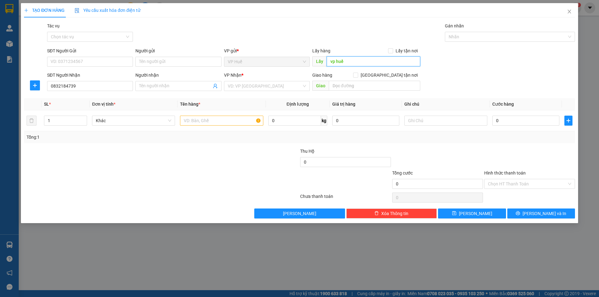
click at [355, 60] on input "vp huế" at bounding box center [374, 61] width 94 height 10
type input "VP HUẾ"
click at [100, 88] on input "0832184739" at bounding box center [90, 86] width 86 height 10
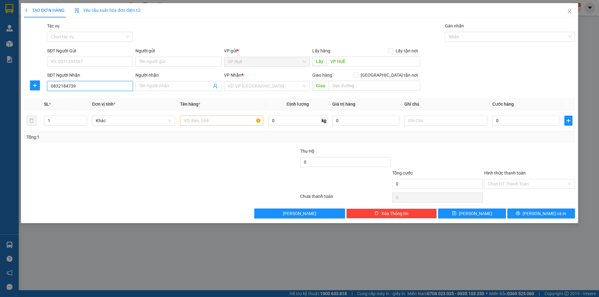
click at [100, 88] on input "0832184739" at bounding box center [90, 86] width 86 height 10
click at [102, 86] on input "0832184739" at bounding box center [90, 86] width 86 height 10
click at [103, 86] on input "0832184739" at bounding box center [90, 86] width 86 height 10
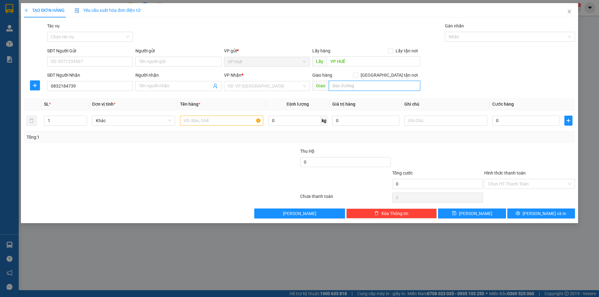
click at [359, 85] on input "text" at bounding box center [374, 86] width 91 height 10
click at [383, 87] on input "text" at bounding box center [374, 86] width 91 height 10
type input "90/24A, Mạc Đỉnh Chi, P4, [GEOGRAPHIC_DATA]"
click at [261, 88] on input "search" at bounding box center [265, 85] width 74 height 9
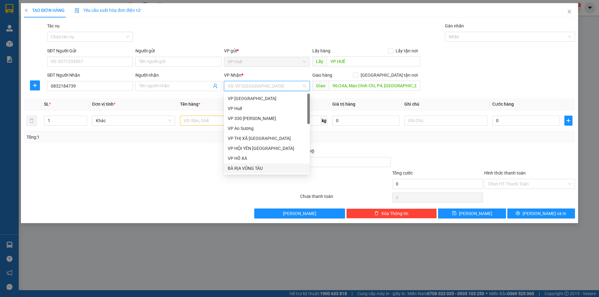
drag, startPoint x: 256, startPoint y: 167, endPoint x: 197, endPoint y: 136, distance: 66.0
click at [257, 167] on div "BÀ RỊA VŨNG TÀU" at bounding box center [267, 168] width 78 height 7
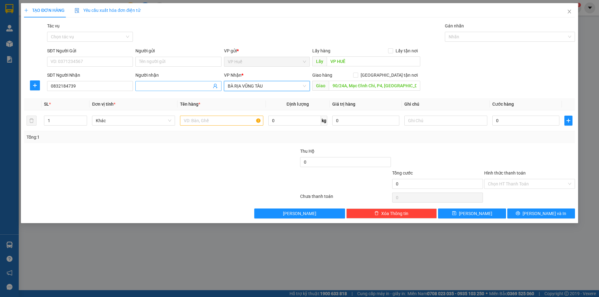
click at [153, 84] on input "Người nhận" at bounding box center [175, 86] width 72 height 7
click at [102, 61] on input "SĐT Người Gửi" at bounding box center [90, 62] width 86 height 10
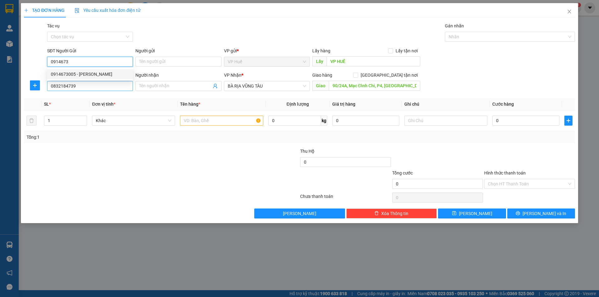
drag, startPoint x: 94, startPoint y: 75, endPoint x: 95, endPoint y: 82, distance: 7.1
click at [95, 75] on div "0914673005 - [PERSON_NAME]" at bounding box center [90, 74] width 78 height 7
type input "0914673005"
type input "[PERSON_NAME]"
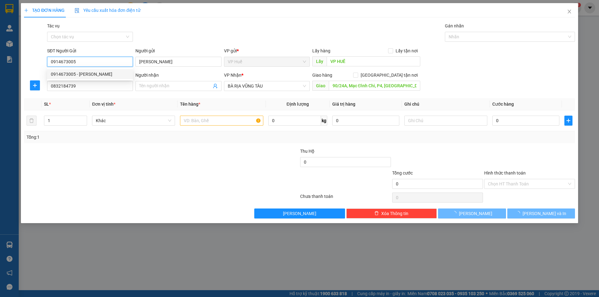
type input "250.000"
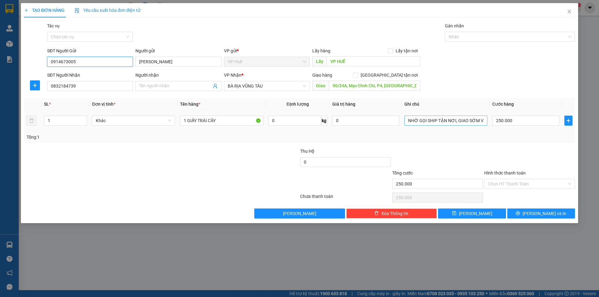
type input "0914673005"
click at [466, 124] on input "NHỜ GỌI SHIP TẬN NƠI, GIAO SỚM VÌ HÀNG MAU HƯ (nếu nhà thuốc đóng cửa thì gửi c…" at bounding box center [445, 121] width 83 height 10
click at [515, 121] on input "250.000" at bounding box center [525, 121] width 67 height 10
type input "1"
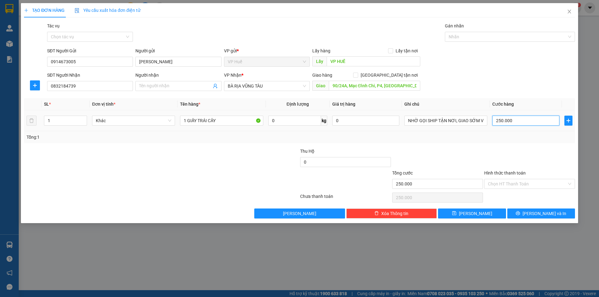
type input "1"
type input "15"
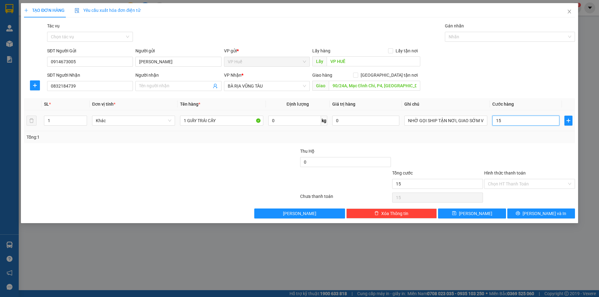
type input "150"
type input "1.500"
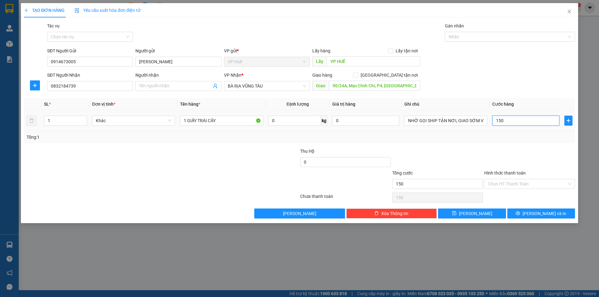
type input "1.500"
type input "15.000"
type input "150.000"
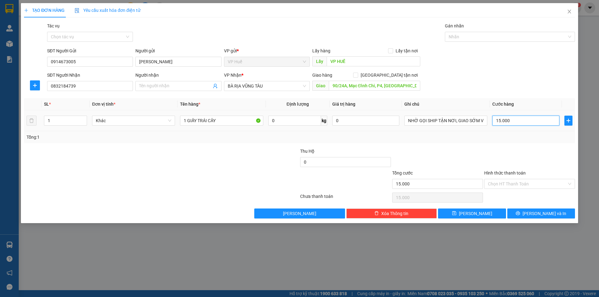
type input "150.000"
click at [502, 146] on div "Transit Pickup Surcharge Ids Transit Deliver Surcharge Ids Transit Deliver Surc…" at bounding box center [299, 120] width 551 height 196
click at [514, 187] on input "Hình thức thanh toán" at bounding box center [527, 183] width 79 height 9
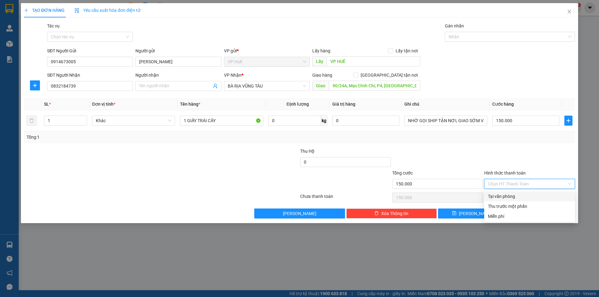
click at [510, 194] on div "Tại văn phòng" at bounding box center [529, 196] width 83 height 7
type input "0"
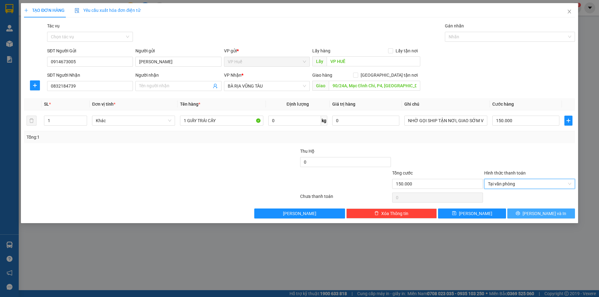
click at [536, 215] on span "[PERSON_NAME] và In" at bounding box center [545, 213] width 44 height 7
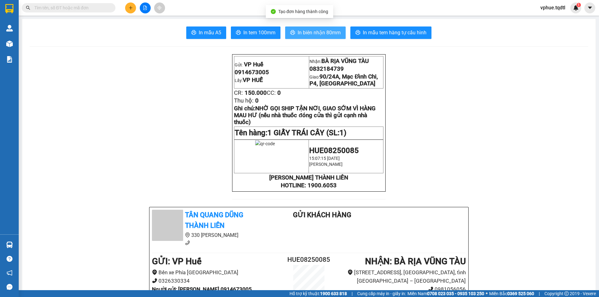
click at [311, 32] on span "In biên nhận 80mm" at bounding box center [319, 33] width 43 height 8
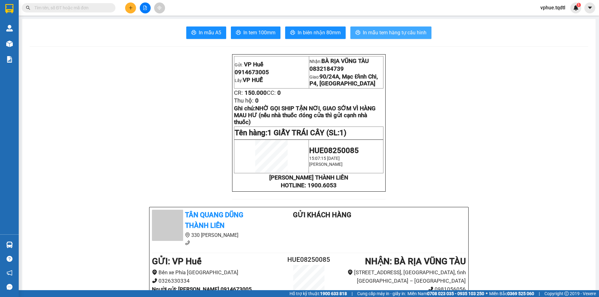
click at [366, 32] on span "In mẫu tem hàng tự cấu hình" at bounding box center [395, 33] width 64 height 8
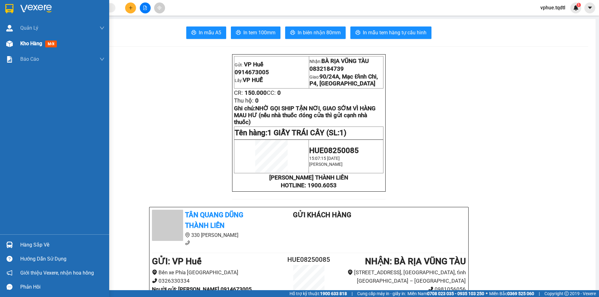
click at [13, 46] on div at bounding box center [9, 43] width 11 height 11
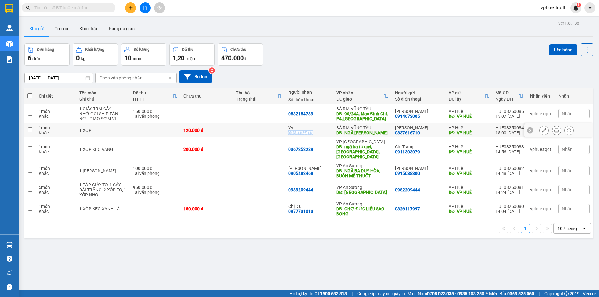
drag, startPoint x: 290, startPoint y: 133, endPoint x: 314, endPoint y: 132, distance: 24.3
click at [314, 132] on div "Vy 0365734479" at bounding box center [309, 130] width 42 height 10
copy div "0365734479"
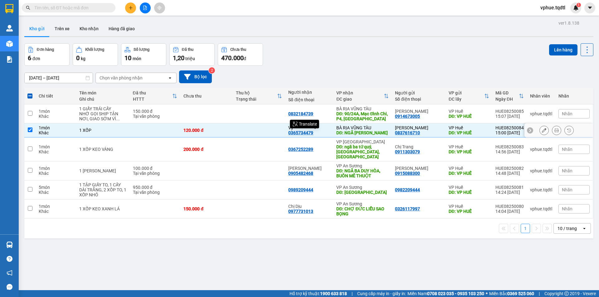
click at [121, 133] on td "1 XỐP" at bounding box center [103, 131] width 54 height 14
checkbox input "false"
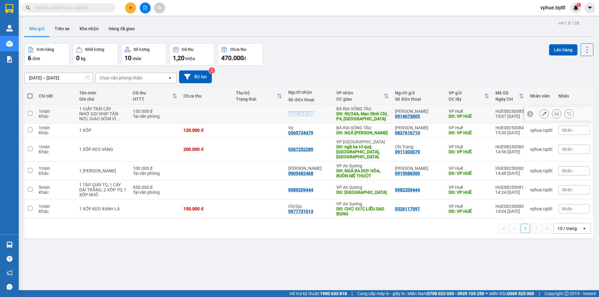
drag, startPoint x: 289, startPoint y: 112, endPoint x: 314, endPoint y: 114, distance: 25.0
click at [314, 114] on td "0832184739" at bounding box center [309, 114] width 48 height 19
checkbox input "true"
copy div "0832184739"
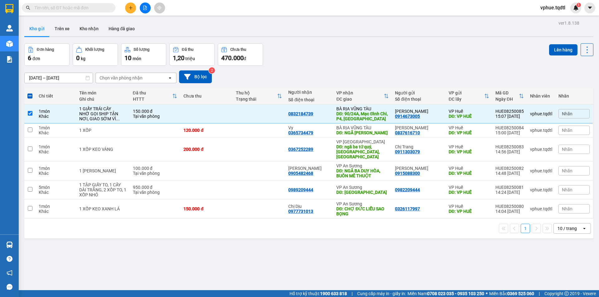
click at [315, 71] on div "[DATE] – [DATE] Press the down arrow key to interact with the calendar and sele…" at bounding box center [308, 77] width 569 height 13
drag, startPoint x: 289, startPoint y: 169, endPoint x: 317, endPoint y: 168, distance: 27.8
click at [317, 168] on div "ANH CƯỜNG 0905482468" at bounding box center [309, 171] width 42 height 10
copy div "0905482468"
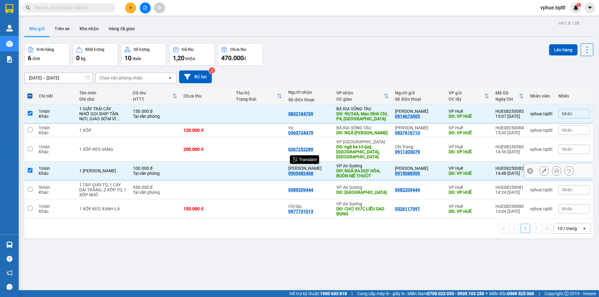
click at [111, 169] on td "1 [PERSON_NAME]" at bounding box center [103, 171] width 54 height 19
checkbox input "false"
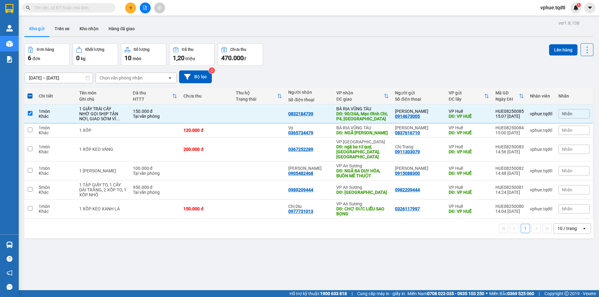
click at [130, 8] on icon "plus" at bounding box center [131, 8] width 4 height 4
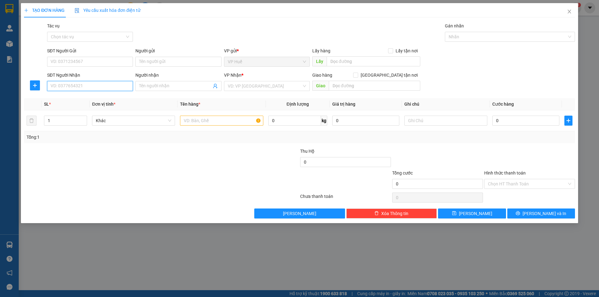
click at [82, 83] on input "SĐT Người Nhận" at bounding box center [90, 86] width 86 height 10
click at [105, 85] on input "SĐT Người Nhận" at bounding box center [90, 86] width 86 height 10
click at [102, 68] on div "SĐT Người Gửi VD: 0371234567" at bounding box center [90, 58] width 86 height 22
click at [106, 59] on input "SĐT Người Gửi" at bounding box center [90, 62] width 86 height 10
type input "0382864442"
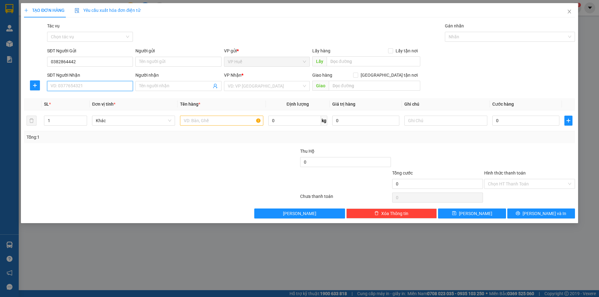
click at [124, 87] on input "SĐT Người Nhận" at bounding box center [90, 86] width 86 height 10
type input "0962106921"
click at [341, 54] on div "Lấy hàng Lấy tận nơi" at bounding box center [366, 51] width 108 height 9
click at [341, 56] on input "text" at bounding box center [374, 61] width 94 height 10
type input "VP HUẾ"
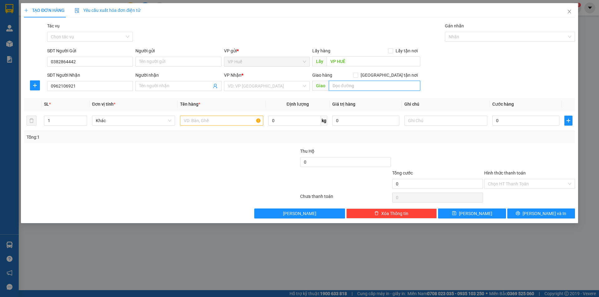
click at [351, 83] on input "text" at bounding box center [374, 86] width 91 height 10
type input "NGÃ TƯ CHỢ ĐÌNH"
click at [61, 120] on input "1" at bounding box center [65, 120] width 42 height 9
drag, startPoint x: 56, startPoint y: 122, endPoint x: 42, endPoint y: 121, distance: 13.5
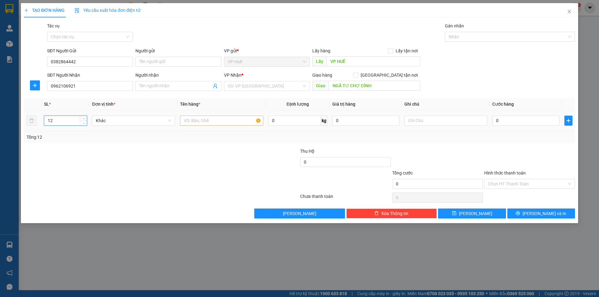
click at [42, 121] on td "12" at bounding box center [66, 120] width 48 height 21
type input "2"
click at [203, 124] on input "text" at bounding box center [221, 121] width 83 height 10
type input "2T GIẤY"
click at [500, 125] on input "0" at bounding box center [525, 121] width 67 height 10
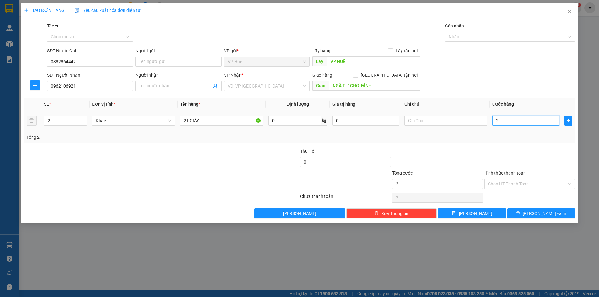
type input "2"
type input "20"
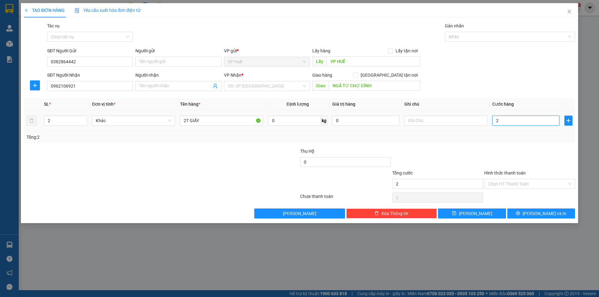
type input "20"
type input "200"
type input "2.000"
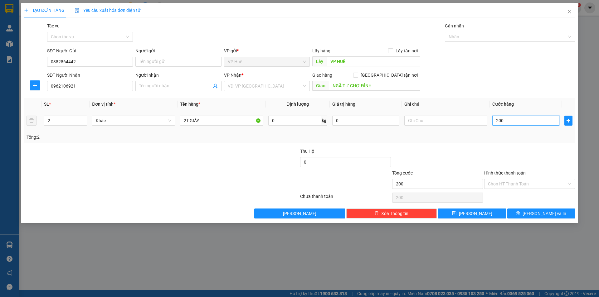
type input "2.000"
type input "20.000"
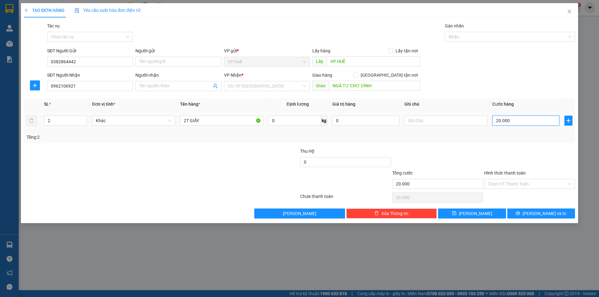
type input "200.000"
click at [445, 144] on div "Transit Pickup Surcharge Ids Transit Deliver Surcharge Ids Transit Deliver Surc…" at bounding box center [299, 120] width 551 height 196
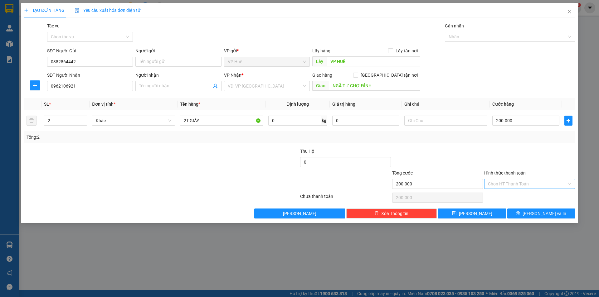
click at [512, 187] on input "Hình thức thanh toán" at bounding box center [527, 183] width 79 height 9
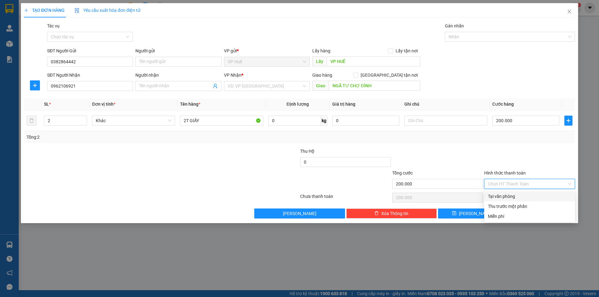
click at [505, 199] on div "Tại văn phòng" at bounding box center [529, 196] width 83 height 7
type input "0"
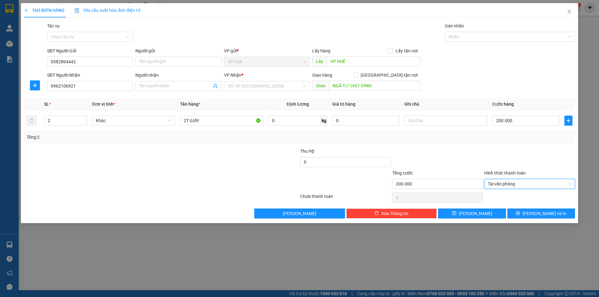
drag, startPoint x: 275, startPoint y: 141, endPoint x: 273, endPoint y: 145, distance: 4.5
click at [275, 142] on div "Tổng: 2" at bounding box center [299, 137] width 551 height 12
click at [264, 82] on input "search" at bounding box center [265, 85] width 74 height 9
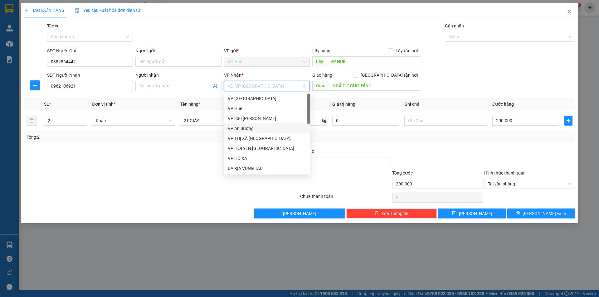
click at [251, 126] on div "VP An Sương" at bounding box center [267, 128] width 78 height 7
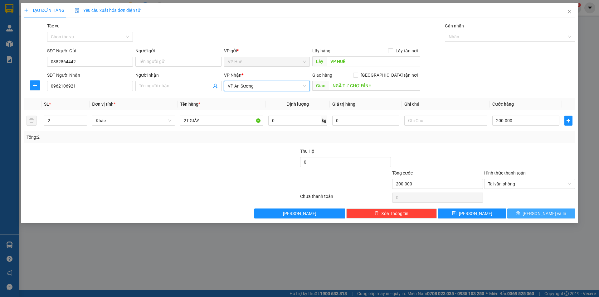
click at [537, 214] on span "[PERSON_NAME] và In" at bounding box center [545, 213] width 44 height 7
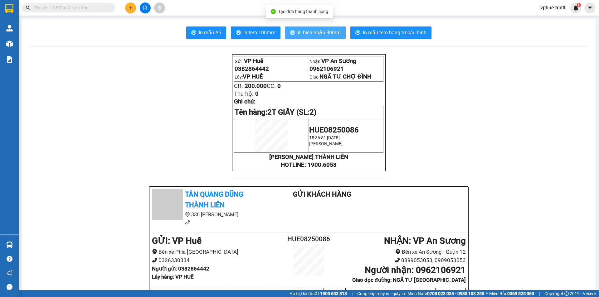
click at [319, 32] on span "In biên nhận 80mm" at bounding box center [319, 33] width 43 height 8
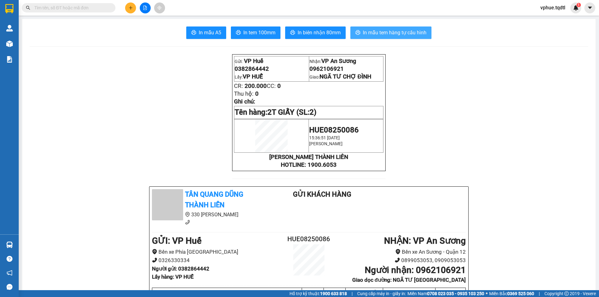
click at [373, 31] on span "In mẫu tem hàng tự cấu hình" at bounding box center [395, 33] width 64 height 8
click at [386, 34] on span "In mẫu tem hàng tự cấu hình" at bounding box center [395, 33] width 64 height 8
click at [328, 72] on span "0962106921" at bounding box center [327, 69] width 34 height 7
click at [260, 97] on p "Thu hộ: 0" at bounding box center [308, 93] width 149 height 7
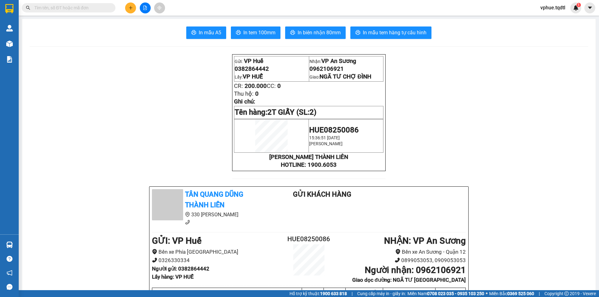
click at [127, 10] on button at bounding box center [130, 7] width 11 height 11
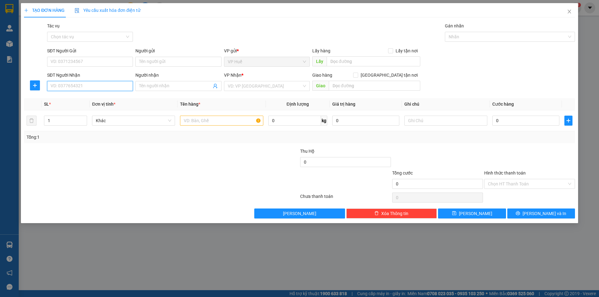
click at [77, 83] on input "SĐT Người Nhận" at bounding box center [90, 86] width 86 height 10
type input "0333550248"
click at [95, 97] on div "0333550248 - Anh Chiến" at bounding box center [90, 98] width 78 height 7
type input "Anh Chiến"
type input "Trạm thu phí Suối giữa, Thủ Dầu Một"
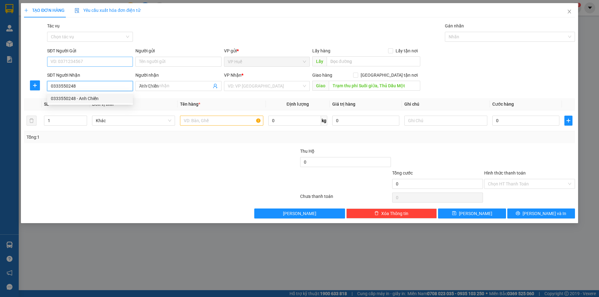
type input "100.000"
type input "0333550248"
click at [88, 64] on input "SĐT Người Gửi" at bounding box center [90, 62] width 86 height 10
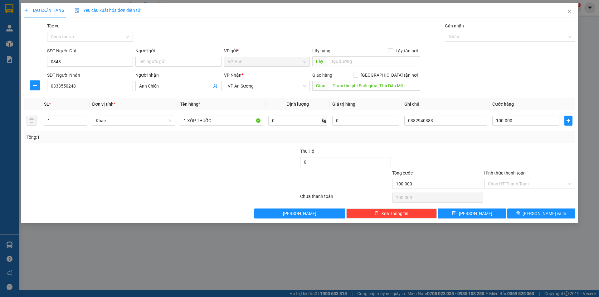
click at [101, 75] on div "SĐT Người Nhận" at bounding box center [90, 75] width 86 height 7
click at [101, 81] on input "0333550248" at bounding box center [90, 86] width 86 height 10
click at [102, 62] on input "0348" at bounding box center [90, 62] width 86 height 10
type input "0348002833"
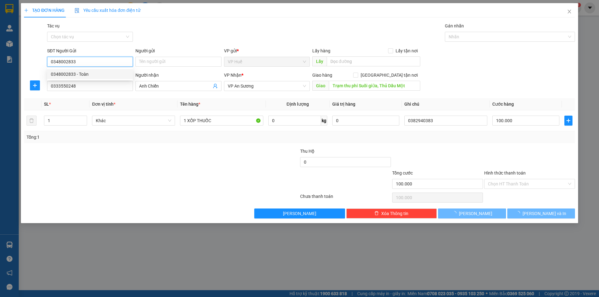
click at [90, 70] on div "0348002833 - Toàn" at bounding box center [90, 74] width 86 height 10
type input "Toàn"
type input "VP HUẾ"
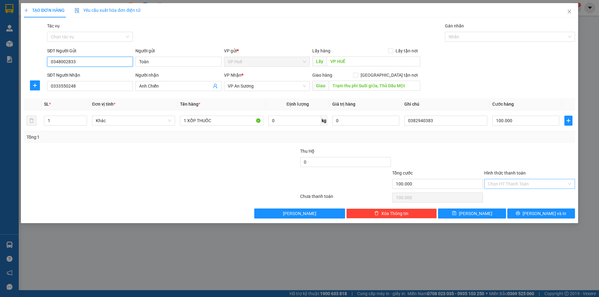
type input "0348002833"
click at [537, 185] on input "Hình thức thanh toán" at bounding box center [527, 183] width 79 height 9
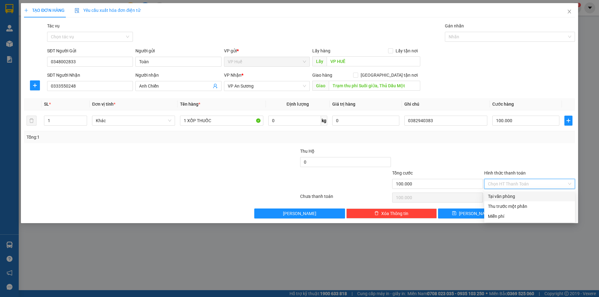
click at [522, 186] on input "Hình thức thanh toán" at bounding box center [527, 183] width 79 height 9
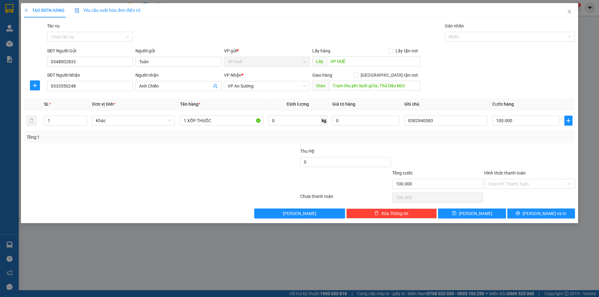
click at [488, 155] on div at bounding box center [530, 159] width 92 height 22
click at [239, 124] on input "1 XỐP THUỐC" at bounding box center [221, 121] width 83 height 10
type input "1 XỐP"
click at [505, 118] on input "100.000" at bounding box center [525, 121] width 67 height 10
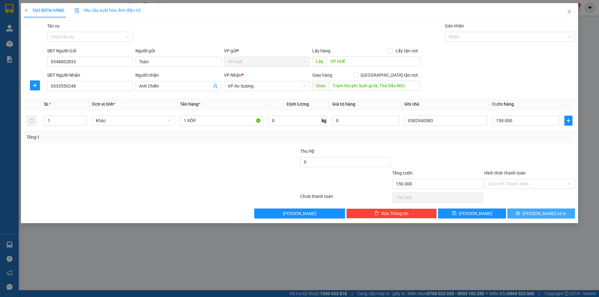
click at [551, 211] on span "[PERSON_NAME] và In" at bounding box center [545, 213] width 44 height 7
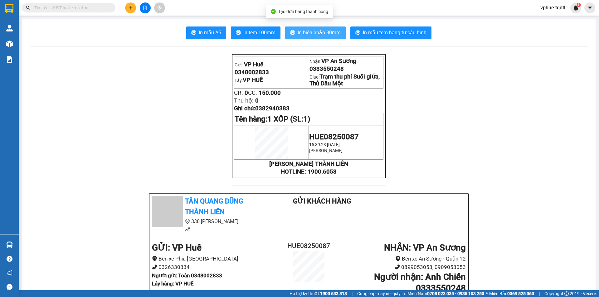
click at [323, 29] on span "In biên nhận 80mm" at bounding box center [319, 33] width 43 height 8
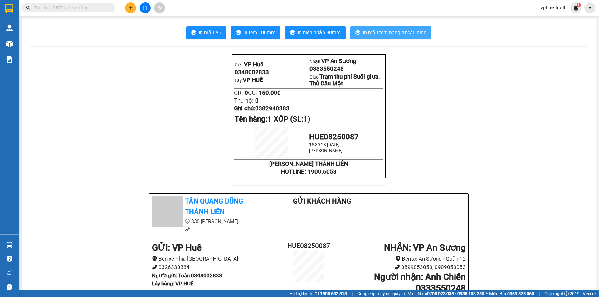
click at [384, 33] on button "In mẫu tem hàng tự cấu hình" at bounding box center [390, 33] width 81 height 12
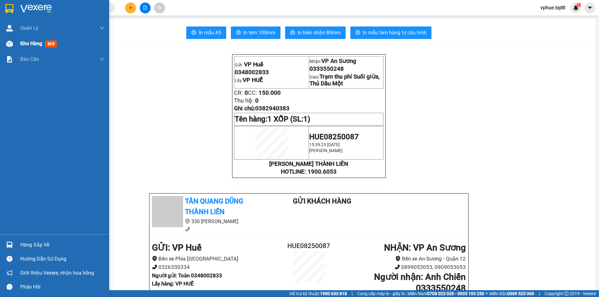
click at [13, 43] on div at bounding box center [9, 43] width 11 height 11
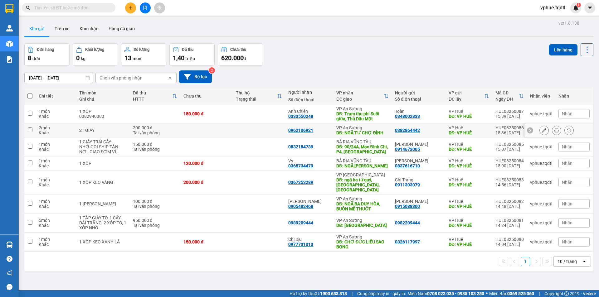
drag, startPoint x: 288, startPoint y: 129, endPoint x: 315, endPoint y: 132, distance: 27.3
click at [315, 132] on td "0962106921" at bounding box center [309, 131] width 48 height 14
checkbox input "true"
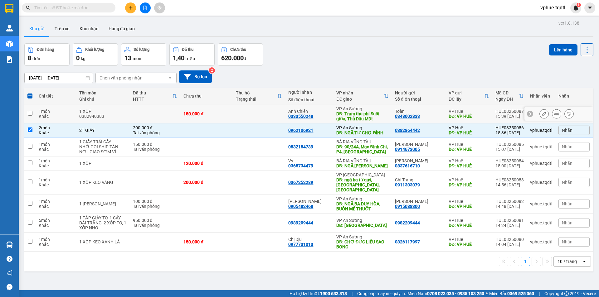
drag, startPoint x: 289, startPoint y: 115, endPoint x: 321, endPoint y: 115, distance: 32.8
click at [321, 115] on td "Anh Chiến 0333550248" at bounding box center [309, 114] width 48 height 19
checkbox input "true"
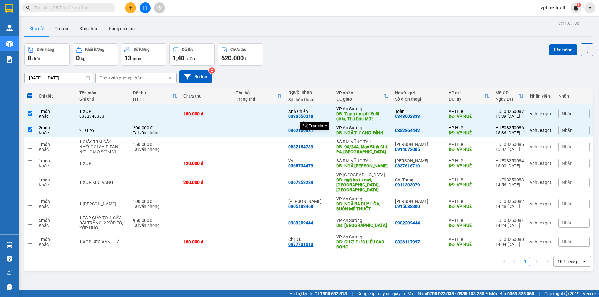
click at [253, 281] on div "ver 1.8.138 Kho gửi Trên xe Kho nhận Hàng đã giao Đơn hàng 8 đơn Khối lượng 0 k…" at bounding box center [309, 167] width 574 height 297
click at [197, 129] on td at bounding box center [206, 131] width 52 height 14
checkbox input "false"
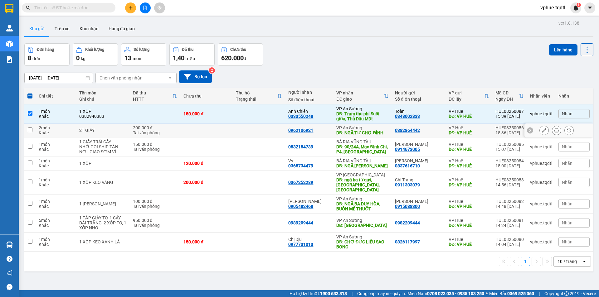
click at [214, 119] on td "150.000 đ" at bounding box center [206, 114] width 52 height 19
checkbox input "false"
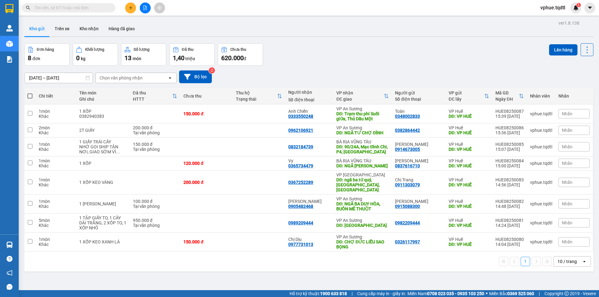
click at [568, 259] on div "10 / trang" at bounding box center [567, 262] width 19 height 6
click at [567, 244] on span "100 / trang" at bounding box center [565, 243] width 22 height 6
click at [245, 221] on td at bounding box center [259, 223] width 52 height 19
checkbox input "true"
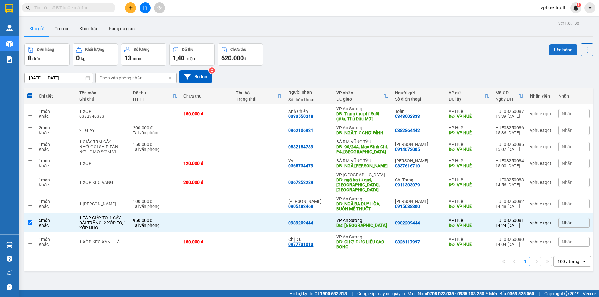
click at [558, 47] on button "Lên hàng" at bounding box center [563, 49] width 28 height 11
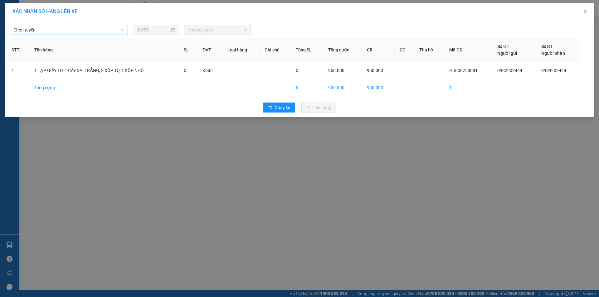
click at [93, 31] on span "Chọn tuyến" at bounding box center [68, 29] width 111 height 9
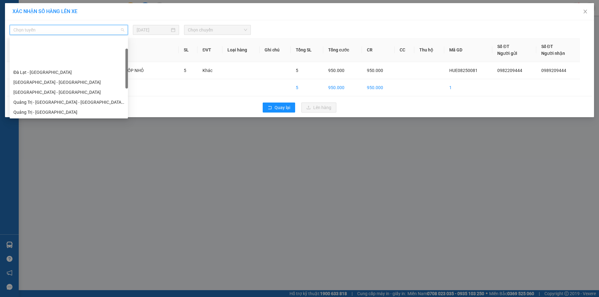
click at [81, 119] on div "Quảng Trị - [GEOGRAPHIC_DATA] - [GEOGRAPHIC_DATA]" at bounding box center [68, 122] width 111 height 7
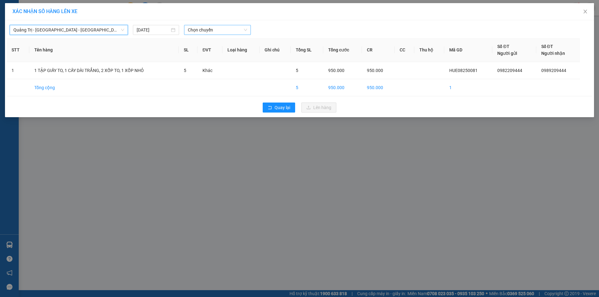
click at [222, 27] on span "Chọn chuyến" at bounding box center [217, 29] width 59 height 9
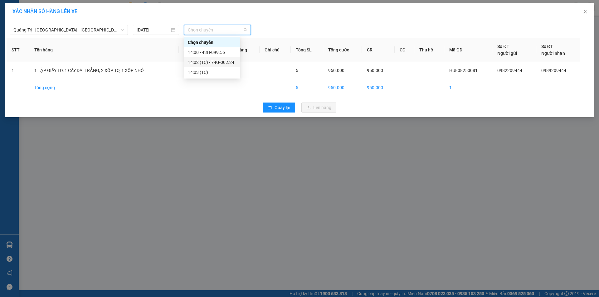
click at [226, 63] on div "14:02 (TC) - 74G-002.24" at bounding box center [212, 62] width 49 height 7
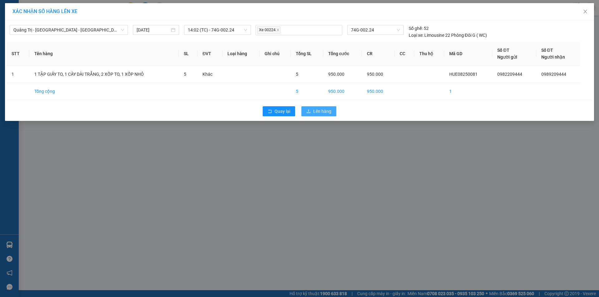
click at [325, 110] on span "Lên hàng" at bounding box center [322, 111] width 18 height 7
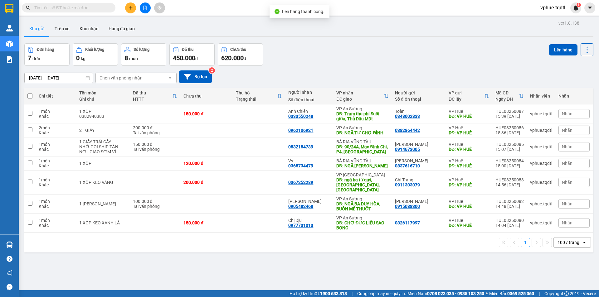
click at [306, 62] on div "Đơn hàng 7 đơn Khối lượng 0 kg Số lượng 8 món Đã thu 450.000 đ Chưa thu 620.000…" at bounding box center [308, 54] width 569 height 22
click at [361, 223] on div "DĐ: CHỢ ĐỨC LIỄU SAO BỌNG" at bounding box center [362, 226] width 52 height 10
checkbox input "true"
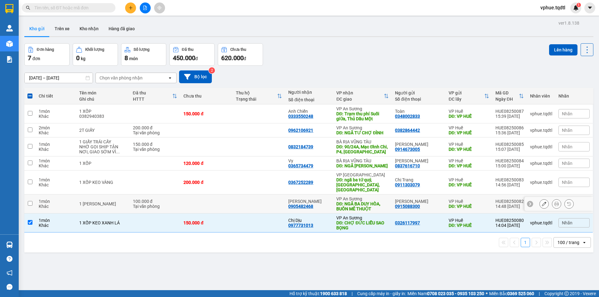
click at [370, 202] on div "DĐ: NGÃ BA DUY HÒA, BUÔN MÊ THUỘT" at bounding box center [362, 207] width 52 height 10
checkbox input "true"
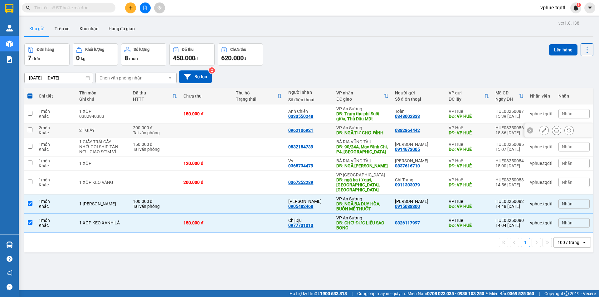
click at [362, 132] on div "DĐ: NGÃ TƯ CHỢ ĐÌNH" at bounding box center [362, 132] width 52 height 5
checkbox input "true"
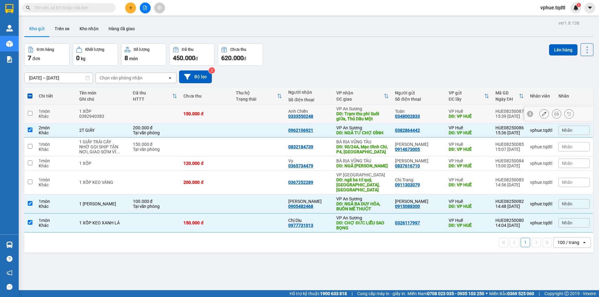
click at [368, 115] on div "DĐ: Trạm thu phí Suối giữa, Thủ Dầu Một" at bounding box center [362, 116] width 52 height 10
checkbox input "true"
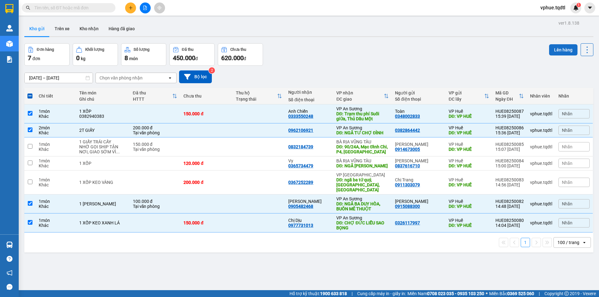
click at [555, 47] on button "Lên hàng" at bounding box center [563, 49] width 28 height 11
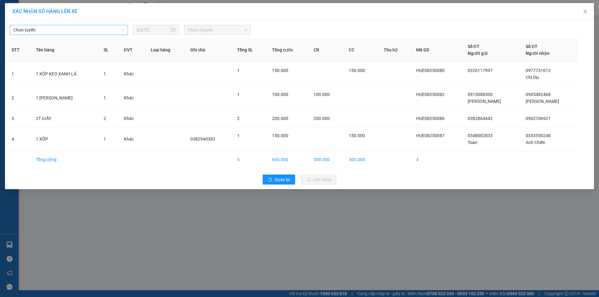
click at [87, 33] on span "Chọn tuyến" at bounding box center [68, 29] width 111 height 9
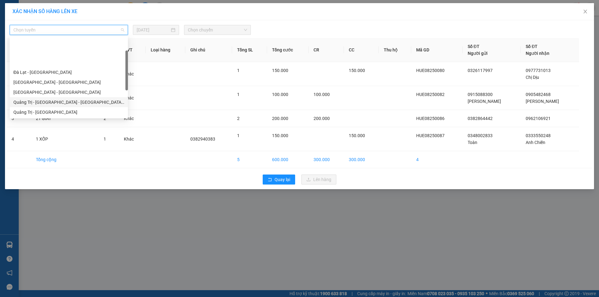
click at [102, 99] on div "Quảng Trị - [GEOGRAPHIC_DATA] - [GEOGRAPHIC_DATA] - [GEOGRAPHIC_DATA]" at bounding box center [68, 102] width 111 height 7
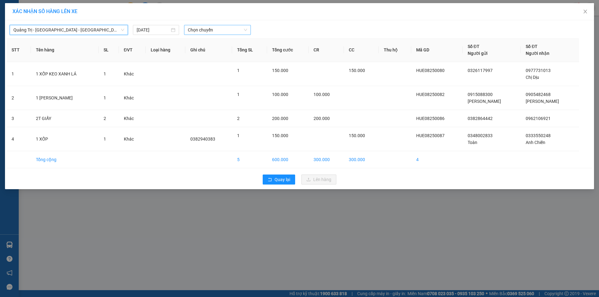
drag, startPoint x: 208, startPoint y: 30, endPoint x: 211, endPoint y: 32, distance: 3.8
click at [208, 30] on span "Chọn chuyến" at bounding box center [217, 29] width 59 height 9
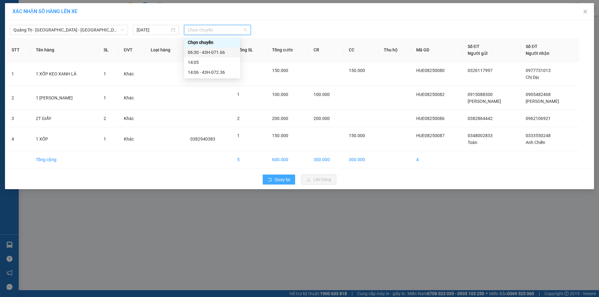
click at [274, 179] on button "Quay lại" at bounding box center [279, 180] width 32 height 10
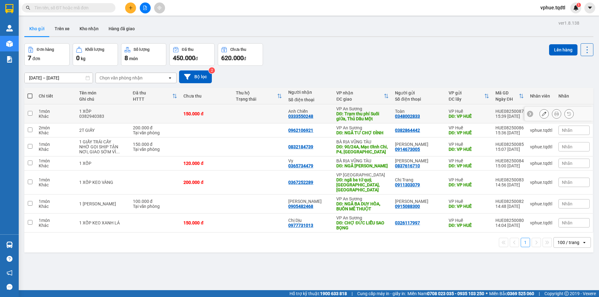
click at [335, 115] on td "VP An Sương DĐ: Trạm thu phí Suối giữa, Thủ Dầu Một" at bounding box center [362, 114] width 59 height 19
checkbox input "true"
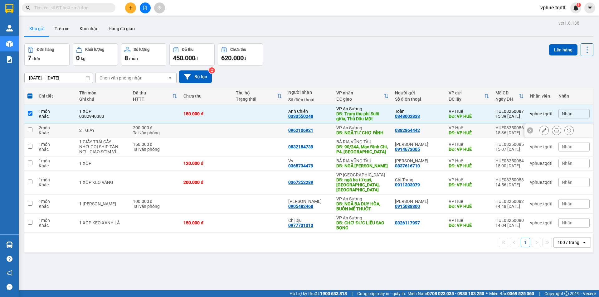
click at [351, 132] on div "DĐ: NGÃ TƯ CHỢ ĐÌNH" at bounding box center [362, 132] width 52 height 5
checkbox input "true"
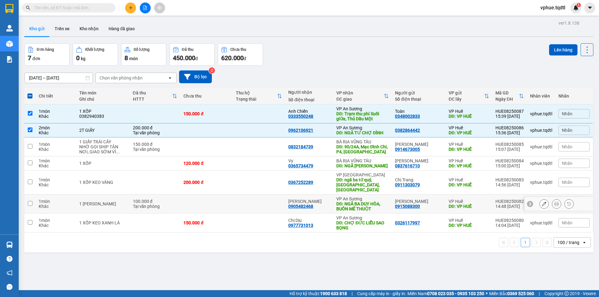
click at [362, 202] on div "DĐ: NGÃ BA DUY HÒA, BUÔN MÊ THUỘT" at bounding box center [362, 207] width 52 height 10
checkbox input "true"
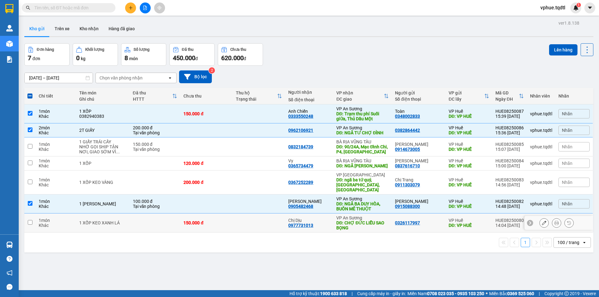
click at [361, 221] on div "DĐ: CHỢ ĐỨC LIỄU SAO BỌNG" at bounding box center [362, 226] width 52 height 10
checkbox input "true"
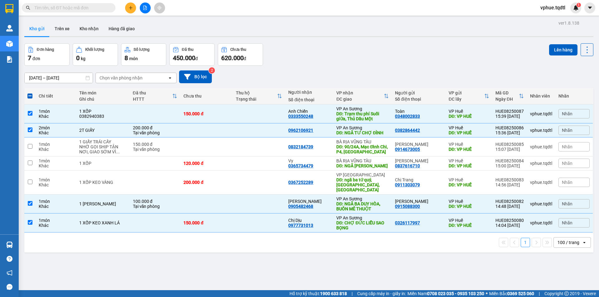
click at [551, 40] on div "ver 1.8.138 Kho gửi Trên xe Kho nhận Hàng đã giao Đơn hàng 7 đơn Khối lượng 0 k…" at bounding box center [309, 167] width 574 height 297
click at [553, 46] on button "Lên hàng" at bounding box center [563, 49] width 28 height 11
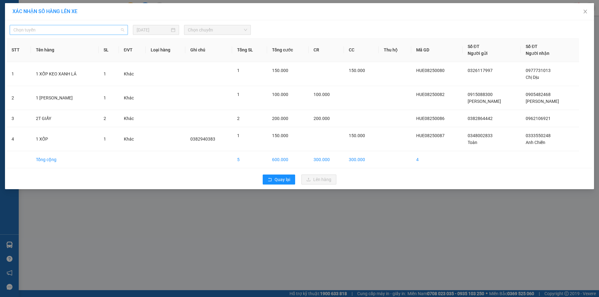
click at [110, 31] on span "Chọn tuyến" at bounding box center [68, 29] width 111 height 9
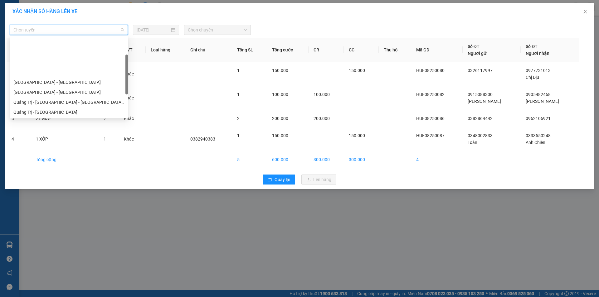
drag, startPoint x: 96, startPoint y: 75, endPoint x: 157, endPoint y: 53, distance: 64.1
click at [97, 119] on div "Quảng Trị - [GEOGRAPHIC_DATA] - [GEOGRAPHIC_DATA]" at bounding box center [68, 122] width 111 height 7
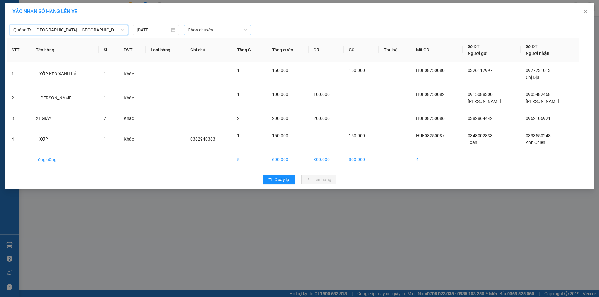
click at [224, 32] on span "Chọn chuyến" at bounding box center [217, 29] width 59 height 9
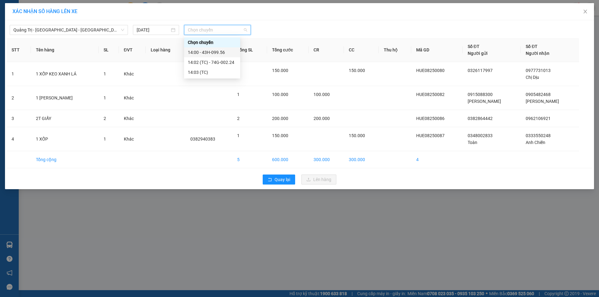
click at [224, 54] on div "14:00 - 43H-099.56" at bounding box center [212, 52] width 49 height 7
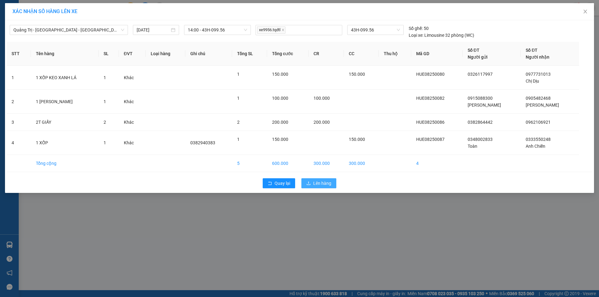
click at [327, 183] on span "Lên hàng" at bounding box center [322, 183] width 18 height 7
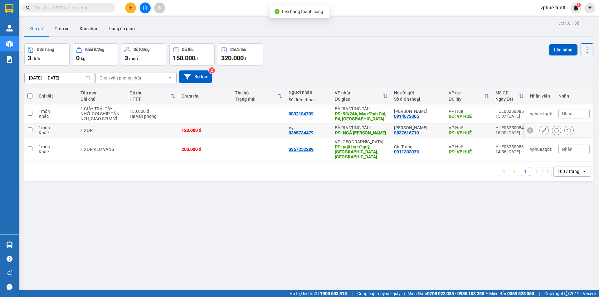
click at [354, 130] on div "DĐ: NGÃ [PERSON_NAME]" at bounding box center [361, 132] width 53 height 5
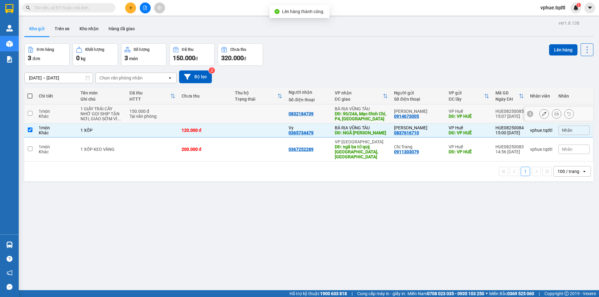
click at [361, 114] on div "DĐ: 90/24A, Mạc Đỉnh Chi, P4, [GEOGRAPHIC_DATA]" at bounding box center [361, 116] width 53 height 10
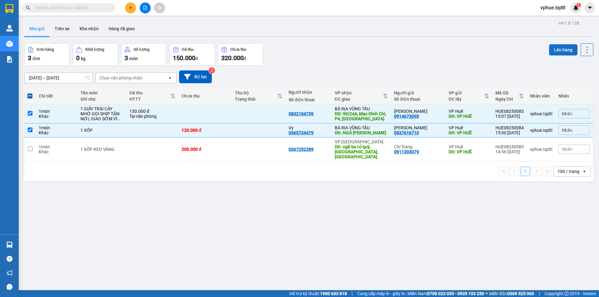
click at [556, 52] on button "Lên hàng" at bounding box center [563, 49] width 28 height 11
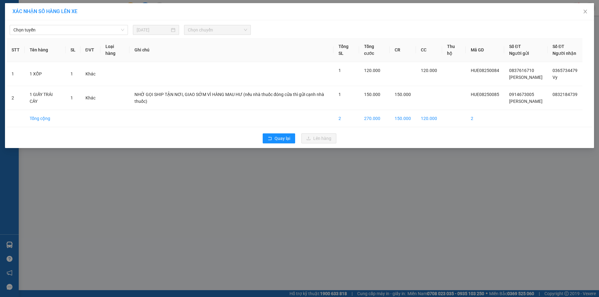
click at [108, 36] on div "Chọn tuyến [DATE] Chọn chuyến STT Tên hàng SL ĐVT Loại hàng Ghi chú Tổng SL Tổn…" at bounding box center [299, 84] width 589 height 128
click at [114, 28] on span "Chọn tuyến" at bounding box center [68, 29] width 111 height 9
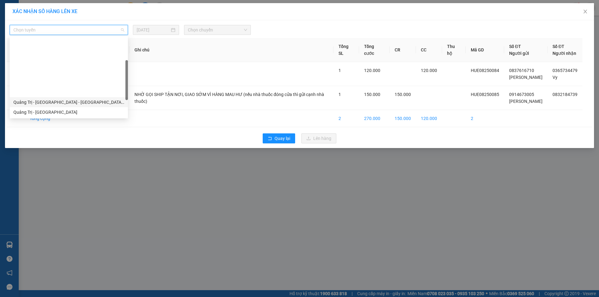
click at [98, 99] on div "Quảng Trị - [GEOGRAPHIC_DATA] - [GEOGRAPHIC_DATA] - [GEOGRAPHIC_DATA]" at bounding box center [68, 102] width 111 height 7
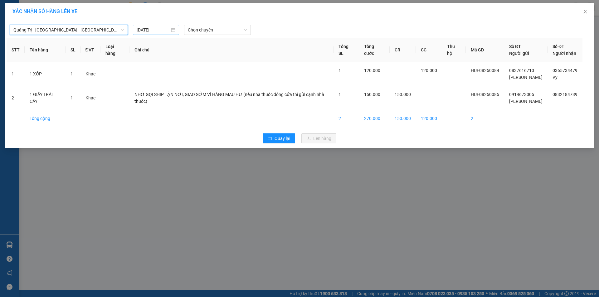
click at [178, 28] on div "[DATE]" at bounding box center [156, 30] width 46 height 10
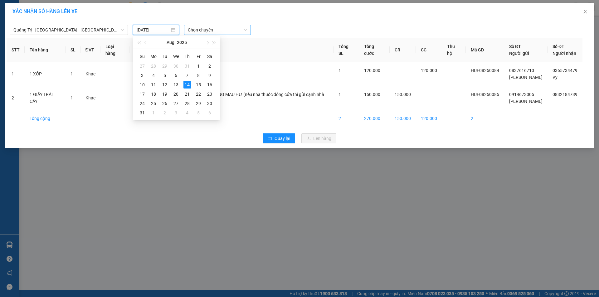
click at [196, 30] on span "Chọn chuyến" at bounding box center [217, 29] width 59 height 9
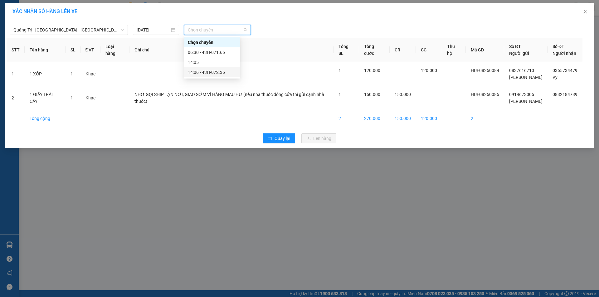
click at [214, 73] on div "14:06 - 43H-072.36" at bounding box center [212, 72] width 49 height 7
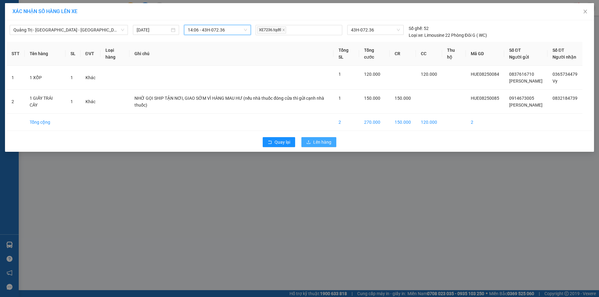
click at [327, 145] on span "Lên hàng" at bounding box center [322, 142] width 18 height 7
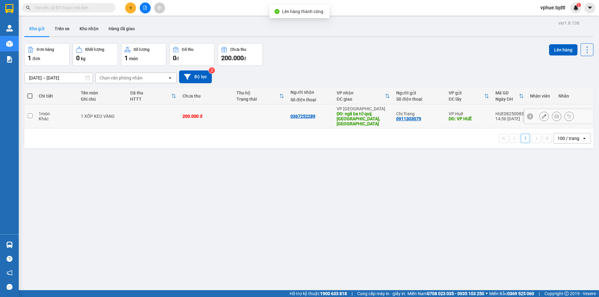
drag, startPoint x: 354, startPoint y: 119, endPoint x: 537, endPoint y: 58, distance: 192.5
click at [354, 119] on div "DĐ: ngã ba tứ quý, [GEOGRAPHIC_DATA], [GEOGRAPHIC_DATA]" at bounding box center [363, 118] width 53 height 15
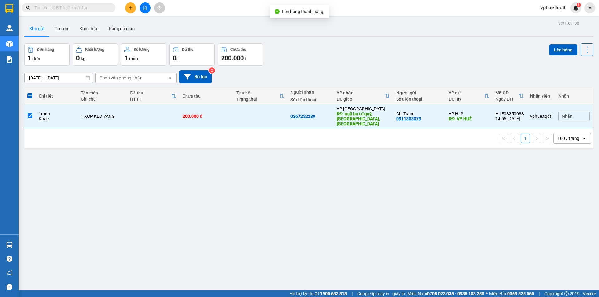
click at [544, 42] on div "ver 1.8.138 Kho gửi Trên xe Kho nhận Hàng đã giao Đơn hàng 1 đơn Khối lượng 0 k…" at bounding box center [309, 167] width 574 height 297
click at [549, 49] on button "Lên hàng" at bounding box center [563, 49] width 28 height 11
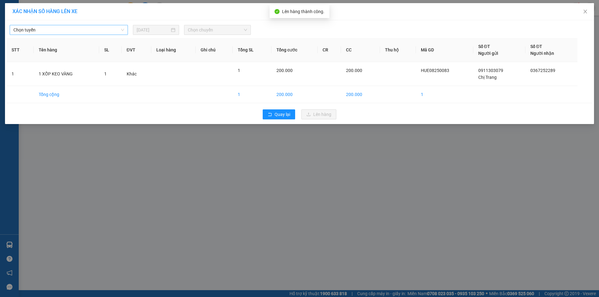
click at [44, 32] on span "Chọn tuyến" at bounding box center [68, 29] width 111 height 9
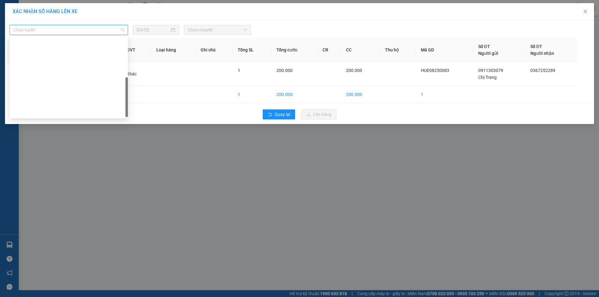
click at [59, 199] on div "Quảng Trị - [GEOGRAPHIC_DATA]" at bounding box center [68, 202] width 111 height 7
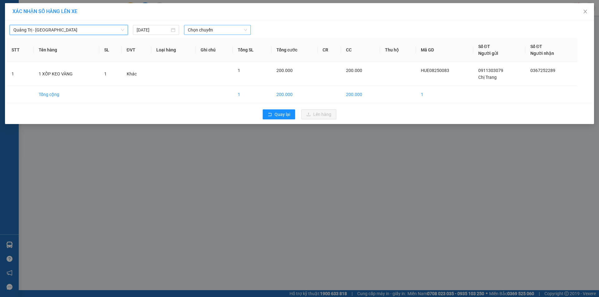
click at [221, 29] on span "Chọn chuyến" at bounding box center [217, 29] width 59 height 9
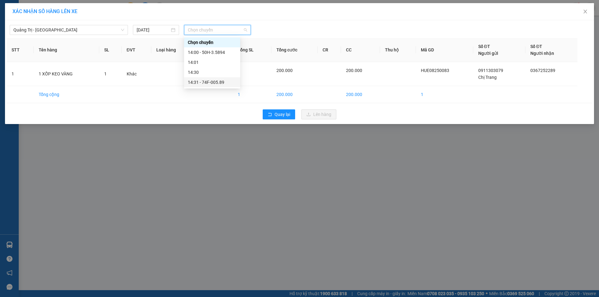
click at [226, 82] on div "14:31 - 74F-005.89" at bounding box center [212, 82] width 49 height 7
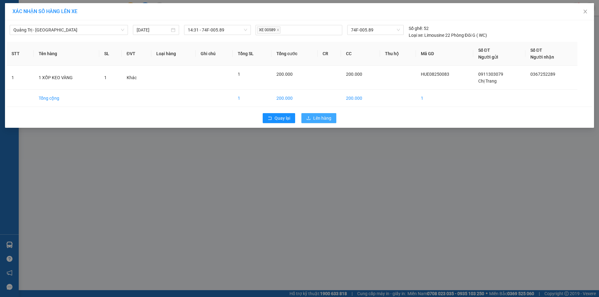
click at [320, 117] on span "Lên hàng" at bounding box center [322, 118] width 18 height 7
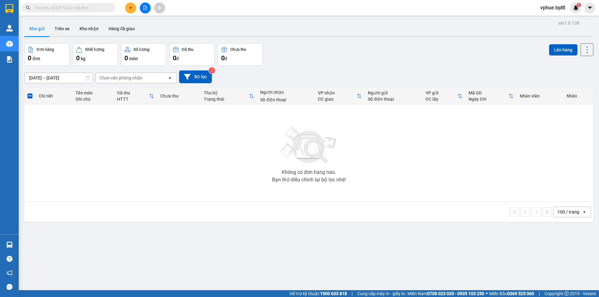
click at [73, 7] on input "text" at bounding box center [71, 7] width 74 height 7
click at [146, 14] on div "Kết quả tìm kiếm ( 0 ) Bộ lọc No Data vphue.tqdtl 1" at bounding box center [299, 8] width 599 height 16
click at [146, 9] on icon "file-add" at bounding box center [145, 8] width 4 height 4
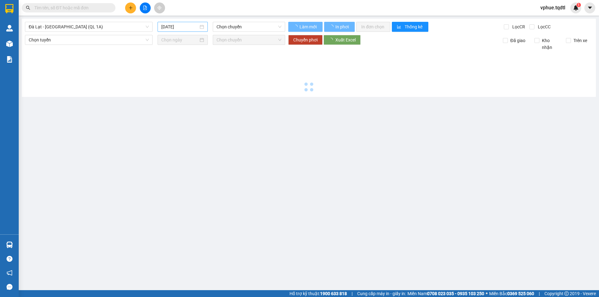
click at [186, 26] on input "[DATE]" at bounding box center [179, 26] width 37 height 7
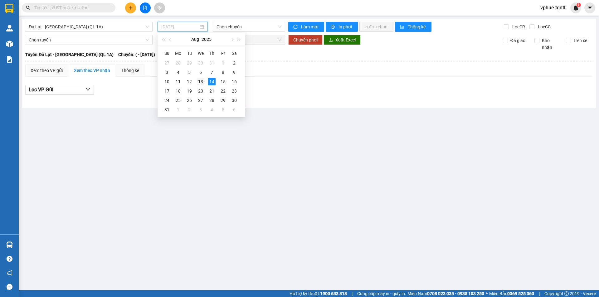
click at [204, 83] on div "13" at bounding box center [200, 81] width 7 height 7
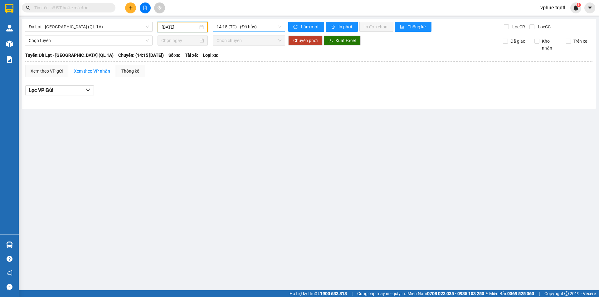
click at [240, 30] on span "14:15 (TC) - (Đã hủy)" at bounding box center [249, 26] width 65 height 9
click at [173, 29] on input "[DATE]" at bounding box center [180, 27] width 37 height 7
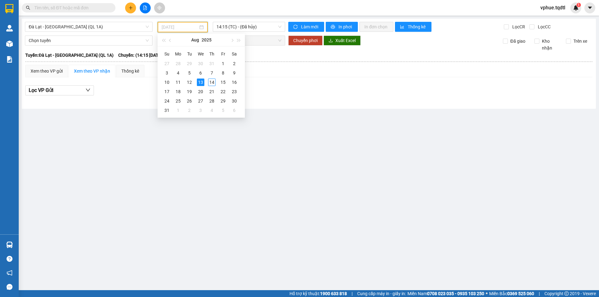
type input "[DATE]"
click at [118, 30] on span "Đà Lạt - [GEOGRAPHIC_DATA] (QL 1A)" at bounding box center [89, 26] width 120 height 9
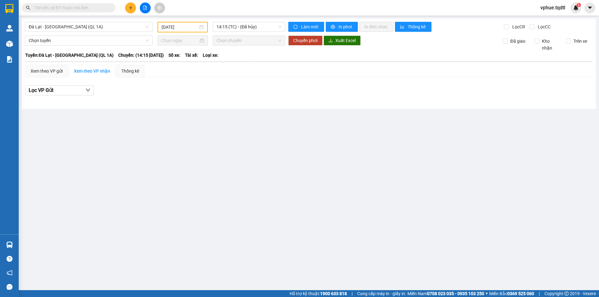
click at [92, 4] on input "text" at bounding box center [71, 7] width 74 height 7
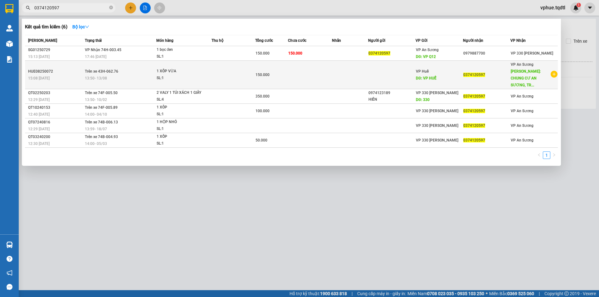
type input "0374120597"
click at [518, 74] on span "[PERSON_NAME]: CHUNG CƯ AN SƯƠNG, TR..." at bounding box center [526, 78] width 30 height 18
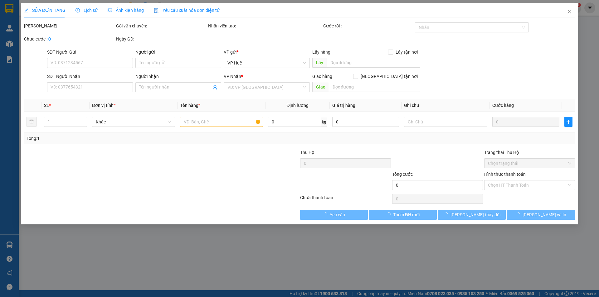
type input "VP HUẾ"
type input "0374120597"
type input "CHUNG CƯ AN SƯƠNG, [GEOGRAPHIC_DATA], Q.12"
type input "150.000"
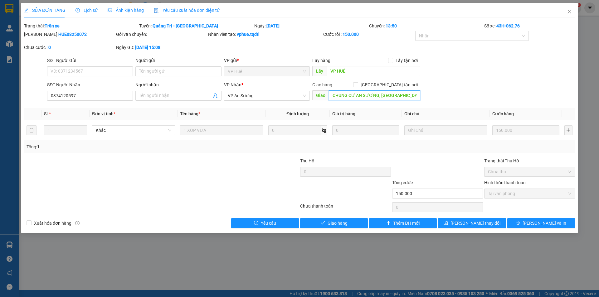
click at [376, 96] on input "CHUNG CƯ AN SƯƠNG, [GEOGRAPHIC_DATA], Q.12" at bounding box center [374, 95] width 91 height 10
click at [354, 147] on div "Tổng: 1" at bounding box center [300, 147] width 546 height 7
drag, startPoint x: 506, startPoint y: 25, endPoint x: 522, endPoint y: 22, distance: 16.4
click at [522, 22] on div "Số xe: 43H-062.76" at bounding box center [530, 25] width 92 height 7
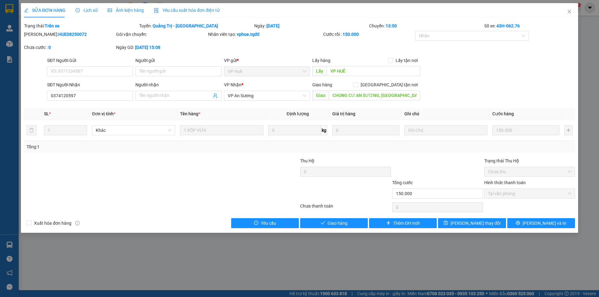
click at [463, 56] on div "[PERSON_NAME]: HUE08250072 Gói vận chuyển: Nhân viên tạo: vphue.tqdtl Cước rồi …" at bounding box center [299, 44] width 552 height 26
click at [252, 173] on div at bounding box center [254, 169] width 92 height 22
click at [567, 11] on icon "close" at bounding box center [569, 11] width 5 height 5
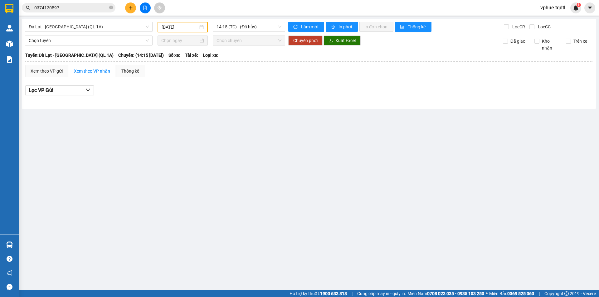
click at [71, 8] on input "0374120597" at bounding box center [71, 7] width 74 height 7
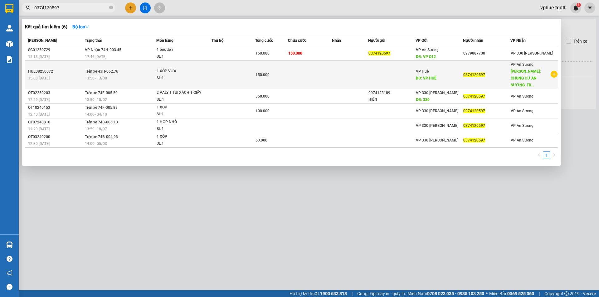
click at [516, 75] on div "VP [PERSON_NAME]: CHUNG CƯ AN SƯƠNG, TR..." at bounding box center [530, 74] width 39 height 27
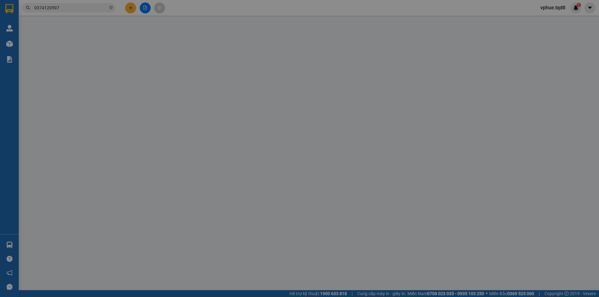
type input "VP HUẾ"
type input "0374120597"
type input "CHUNG CƯ AN SƯƠNG, [GEOGRAPHIC_DATA], Q.12"
type input "150.000"
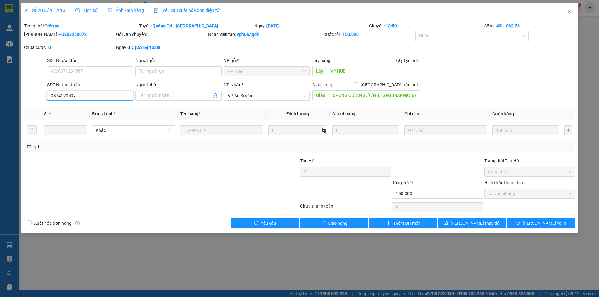
click at [86, 93] on input "0374120597" at bounding box center [90, 96] width 86 height 10
click at [567, 12] on icon "close" at bounding box center [569, 11] width 5 height 5
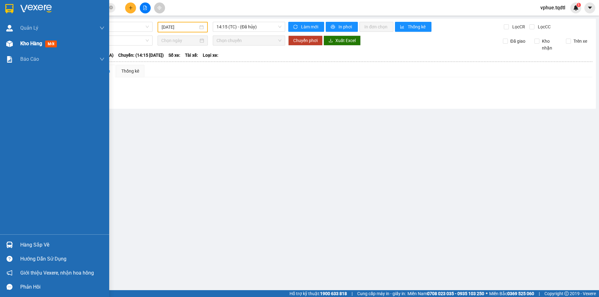
click at [32, 48] on div "Kho hàng mới" at bounding box center [62, 44] width 84 height 16
